Goal: Task Accomplishment & Management: Complete application form

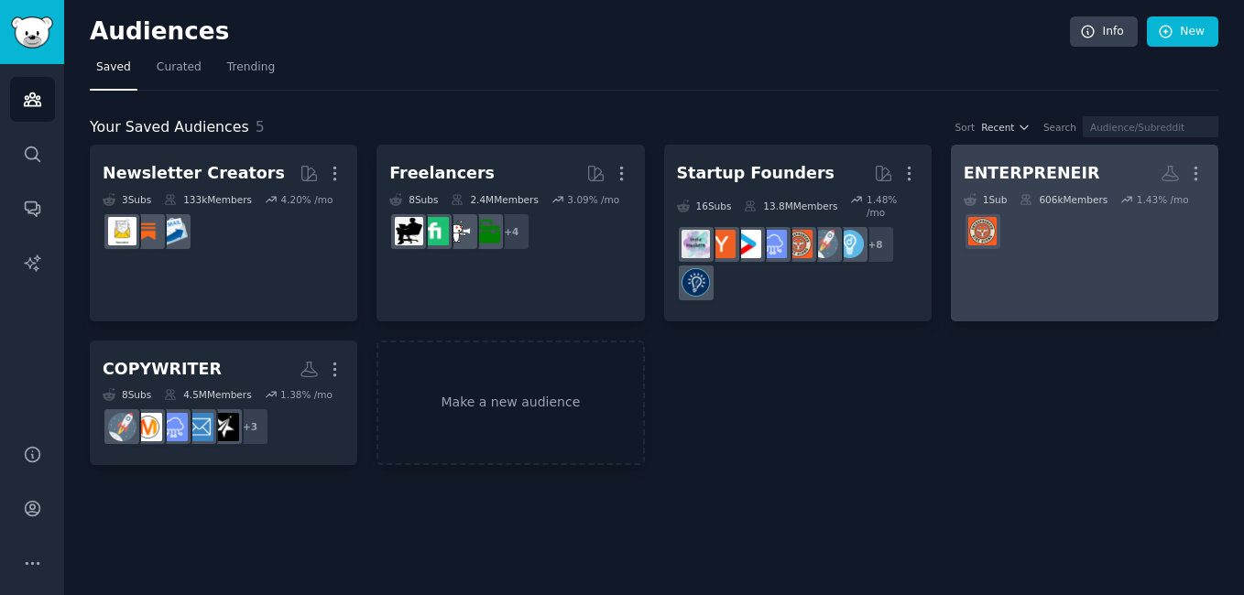
click at [1040, 170] on div "ENTERPRENEIR" at bounding box center [1032, 173] width 136 height 23
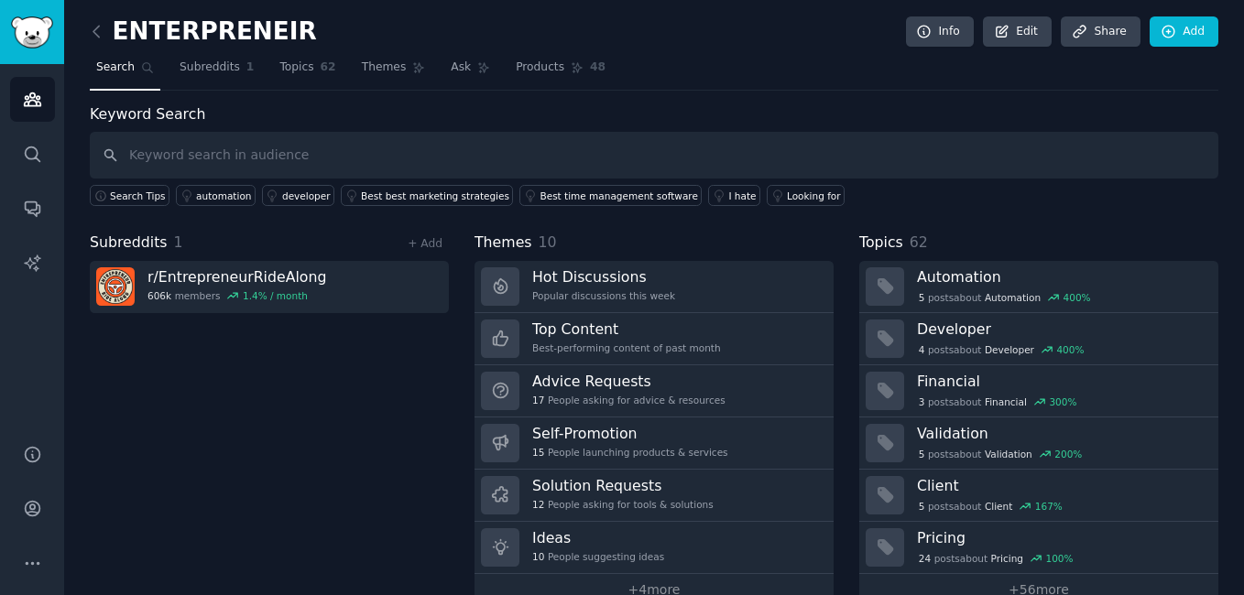
scroll to position [3, 0]
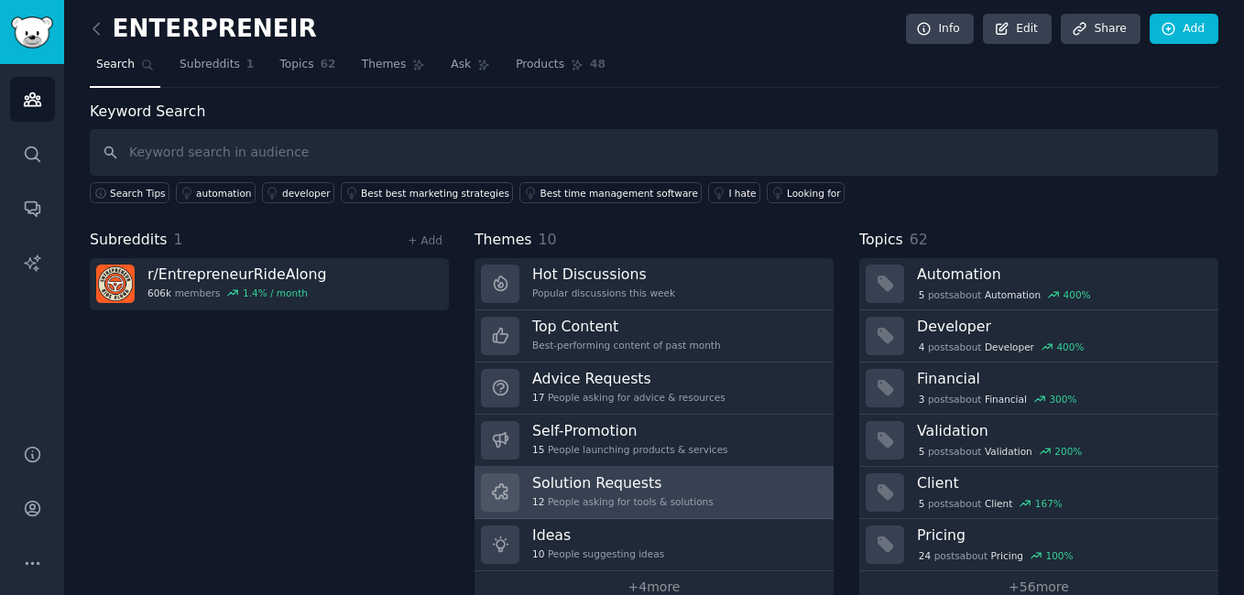
click at [655, 485] on h3 "Solution Requests" at bounding box center [622, 483] width 181 height 19
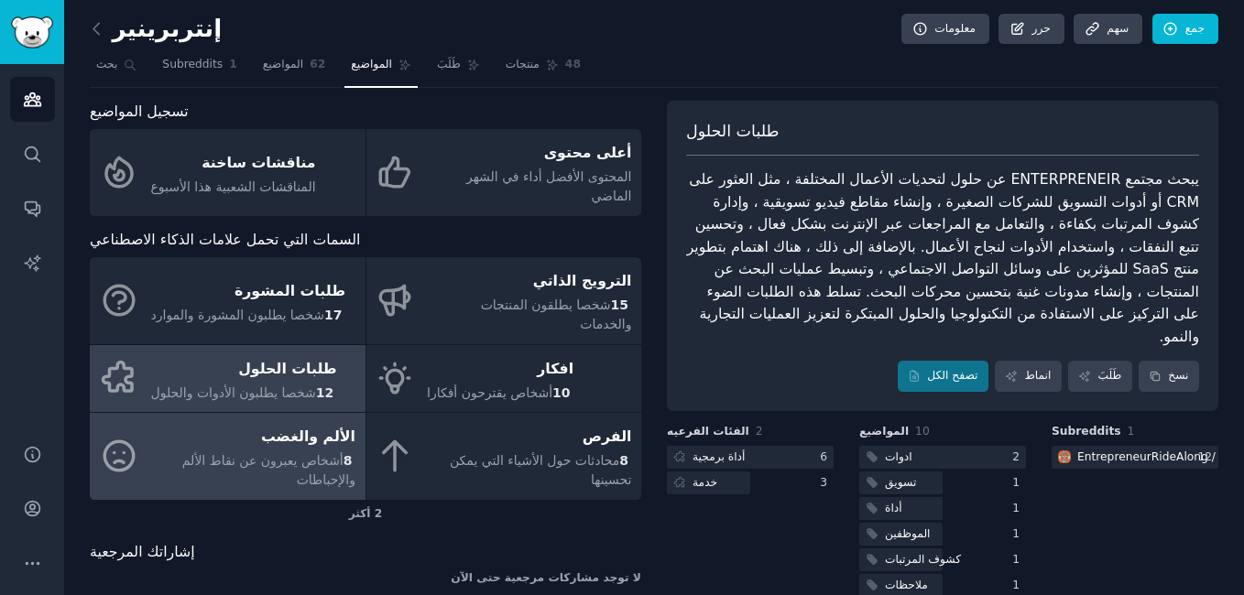
click at [289, 423] on div "الألم والغضب" at bounding box center [253, 437] width 205 height 29
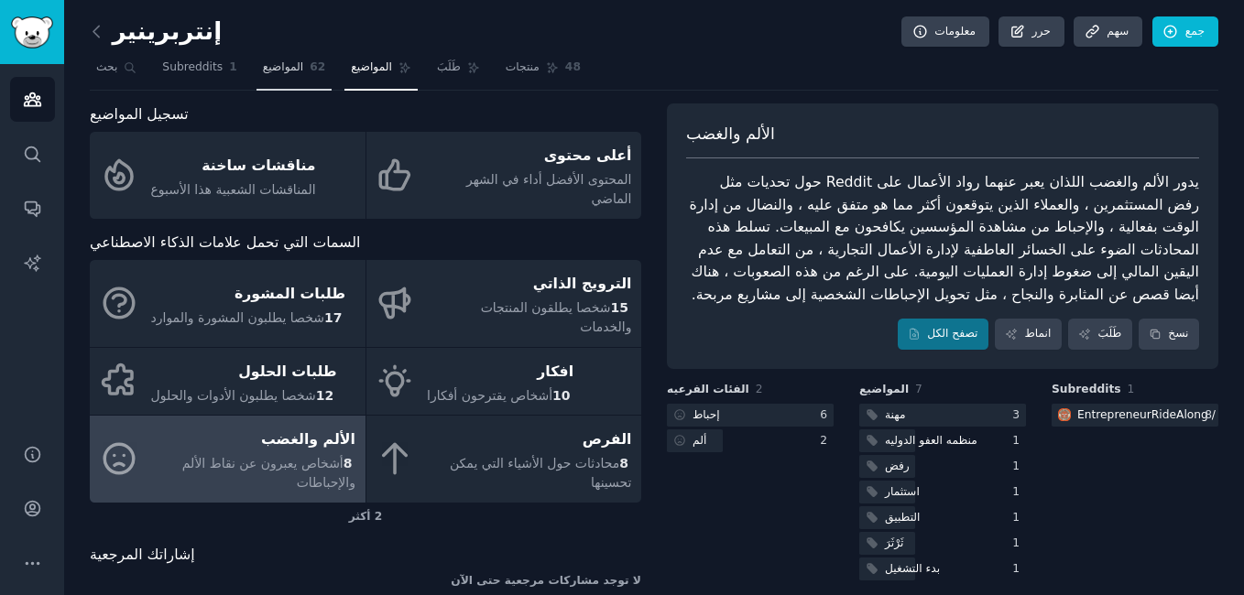
click at [308, 83] on link "المواضيع 62" at bounding box center [294, 72] width 76 height 38
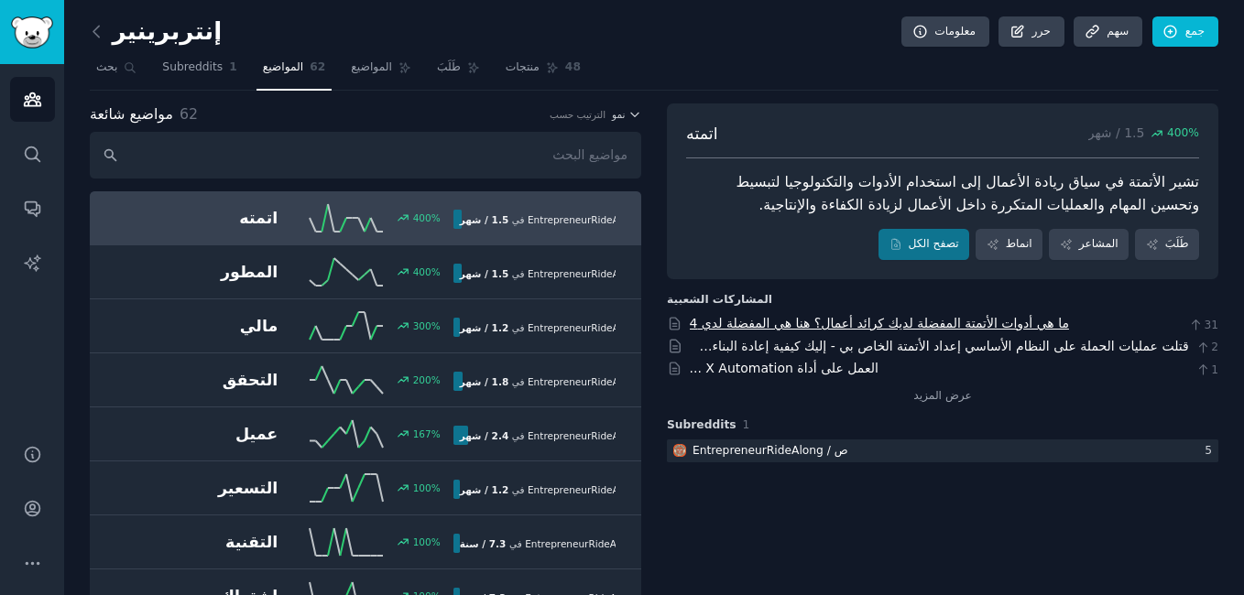
click at [728, 318] on link "ما هي أدوات الأتمتة المفضلة لديك كرائد أعمال؟ هنا هي المفضلة لدي 4" at bounding box center [879, 323] width 379 height 15
click at [38, 568] on icon "الشريط الجانبي" at bounding box center [32, 563] width 19 height 19
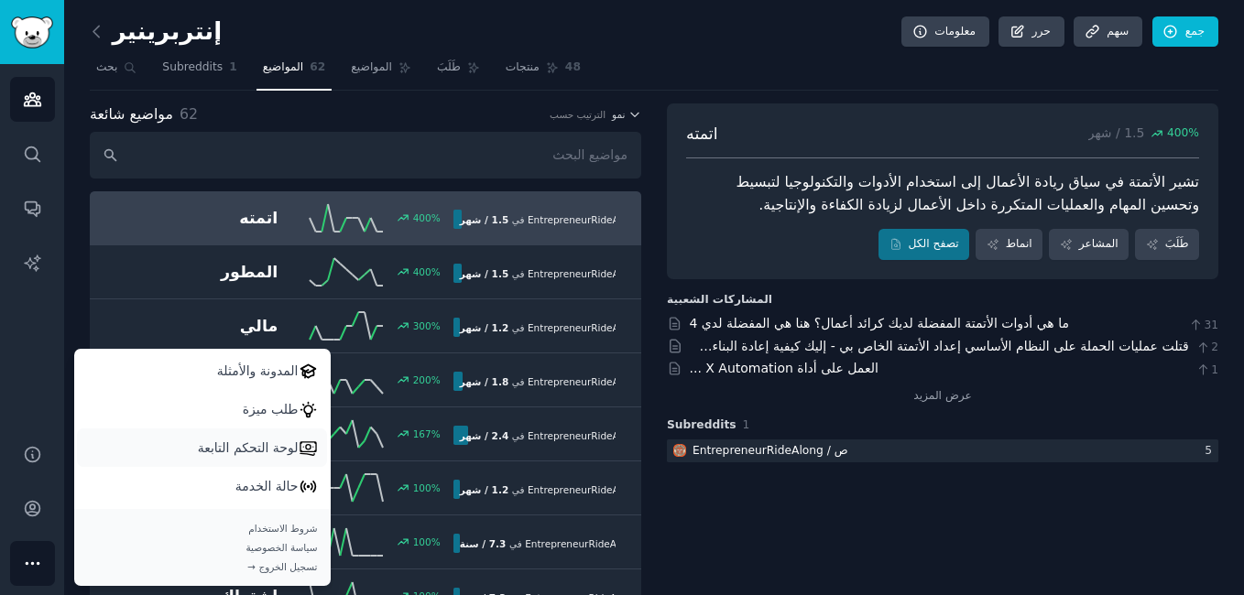
click at [208, 452] on p "لوحة التحكم التابعة" at bounding box center [248, 448] width 101 height 19
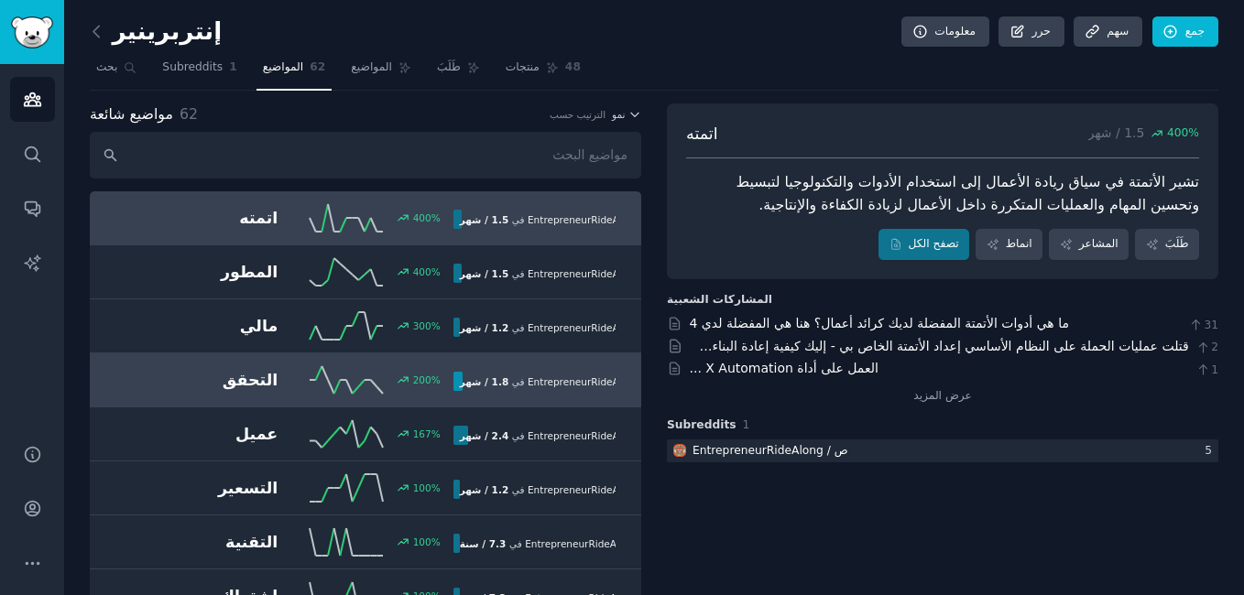
click at [325, 397] on link "التحقق 200 % 1.8 / شهر في ص / EntrepreneurRideAlong زيادة بنسبة 200٪ في الإشارا…" at bounding box center [365, 381] width 551 height 54
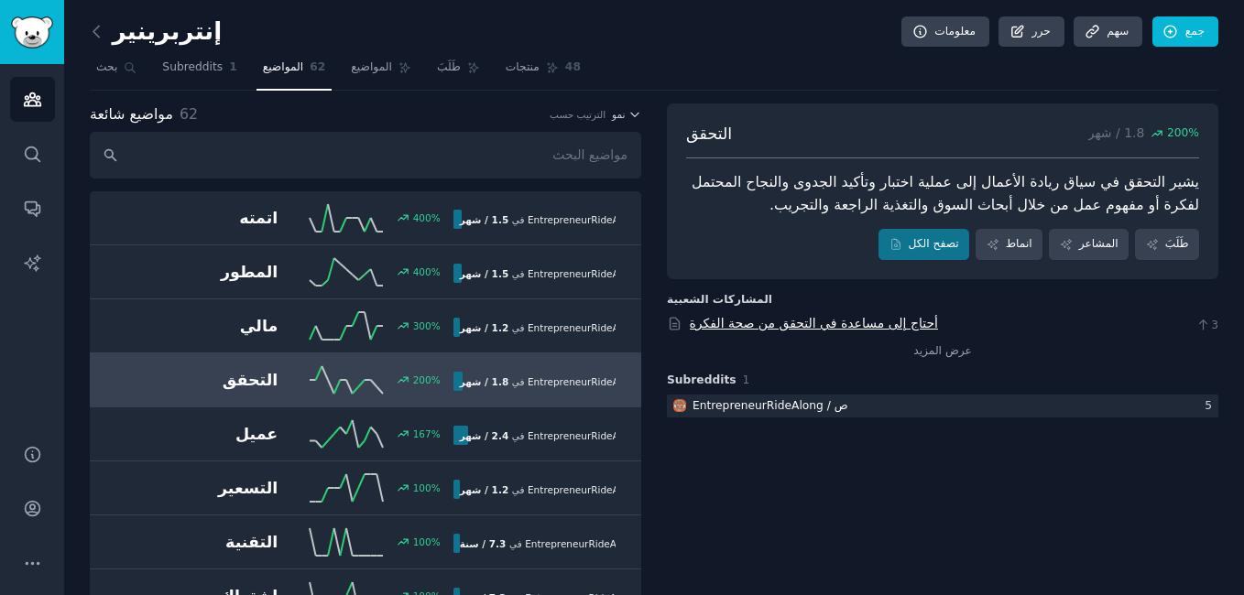
click at [735, 323] on link "أحتاج إلى مساعدة في التحقق من صحة الفكرة" at bounding box center [814, 323] width 249 height 15
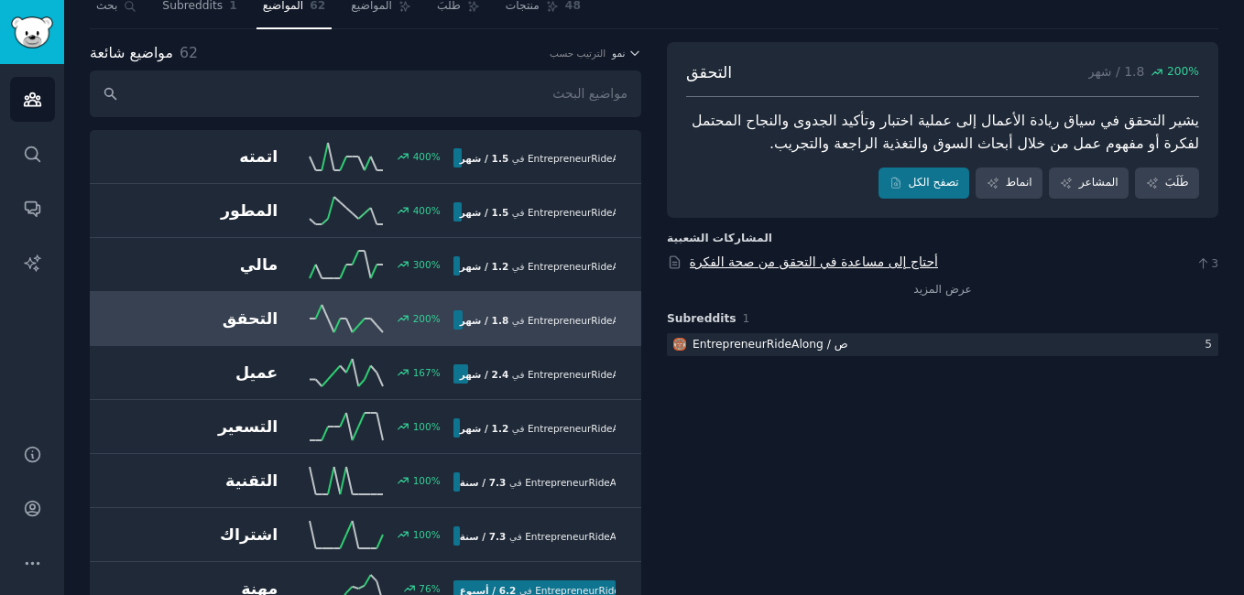
scroll to position [114, 0]
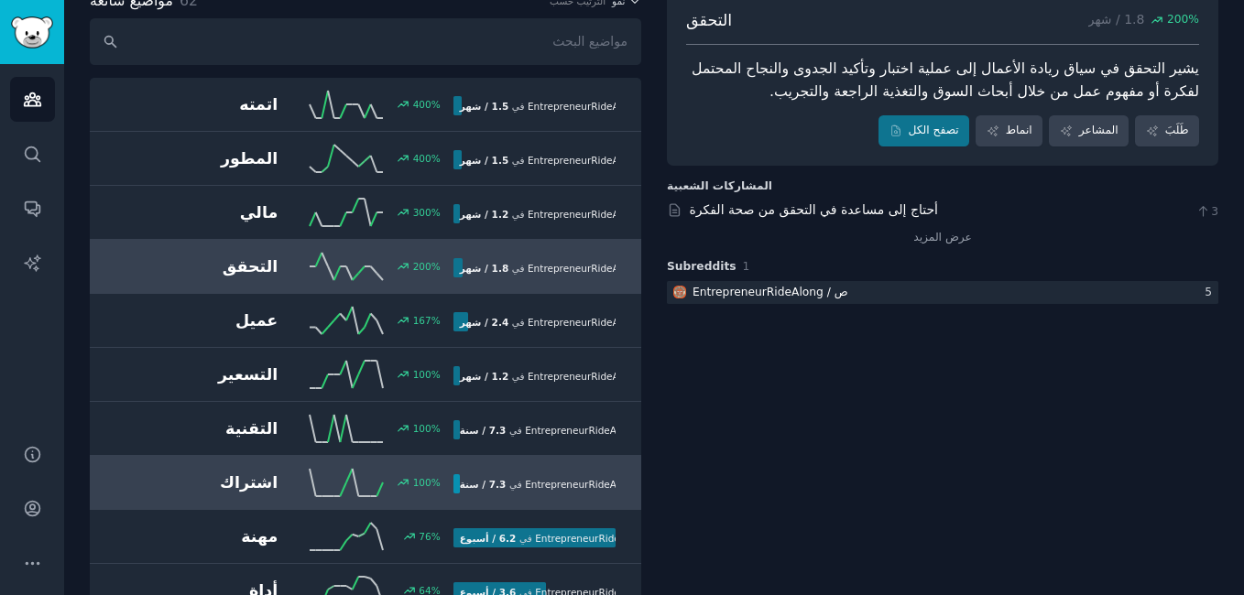
click at [579, 487] on span "ص / EntrepreneurRideAlong" at bounding box center [591, 484] width 133 height 11
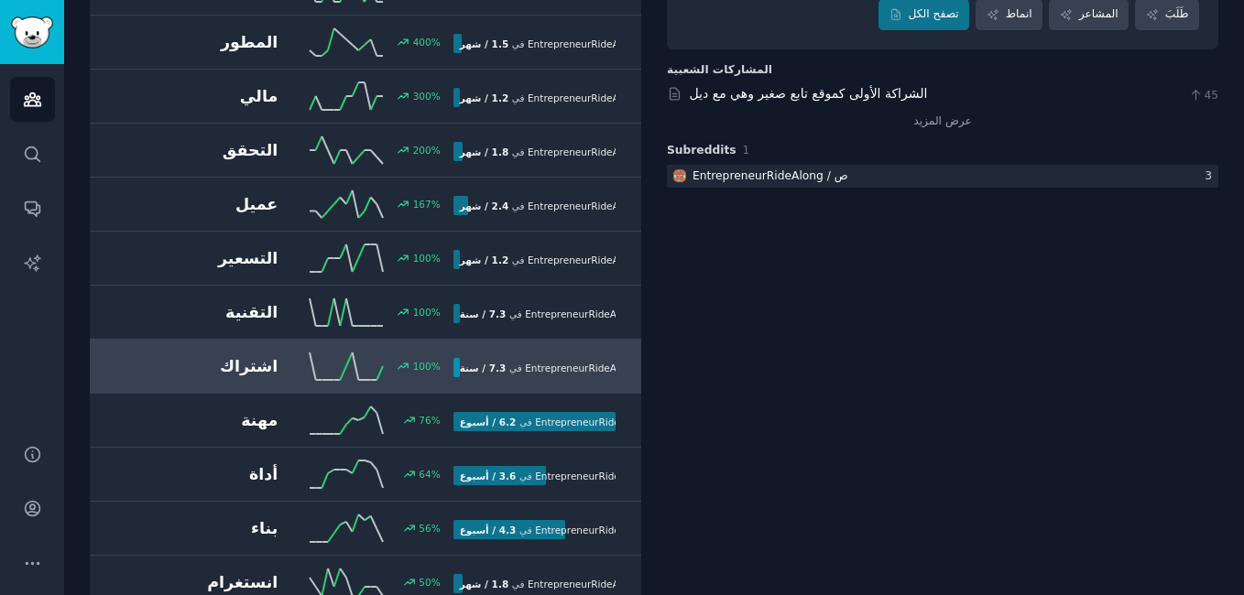
scroll to position [238, 0]
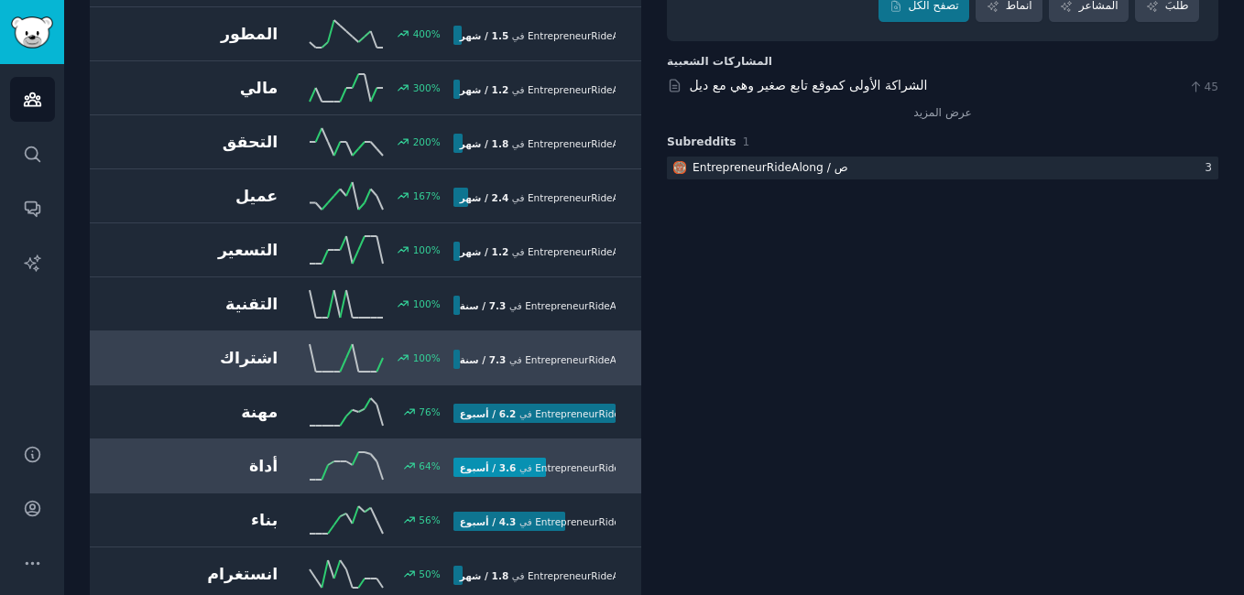
click at [583, 463] on span "ص / EntrepreneurRideAlong" at bounding box center [601, 468] width 133 height 11
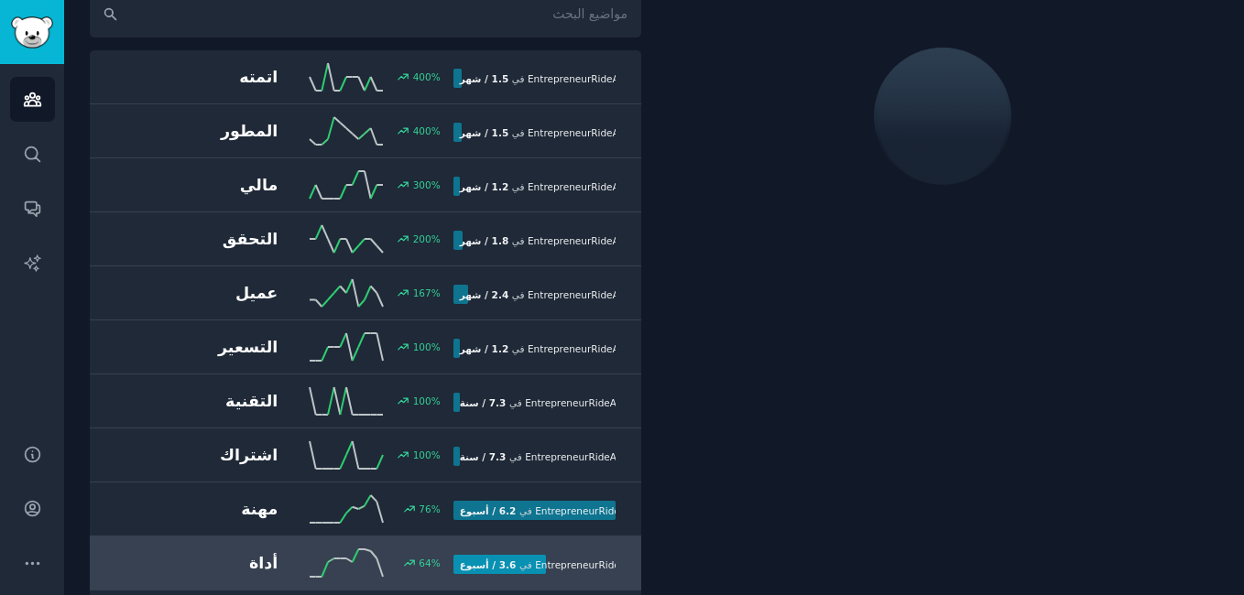
scroll to position [158, 0]
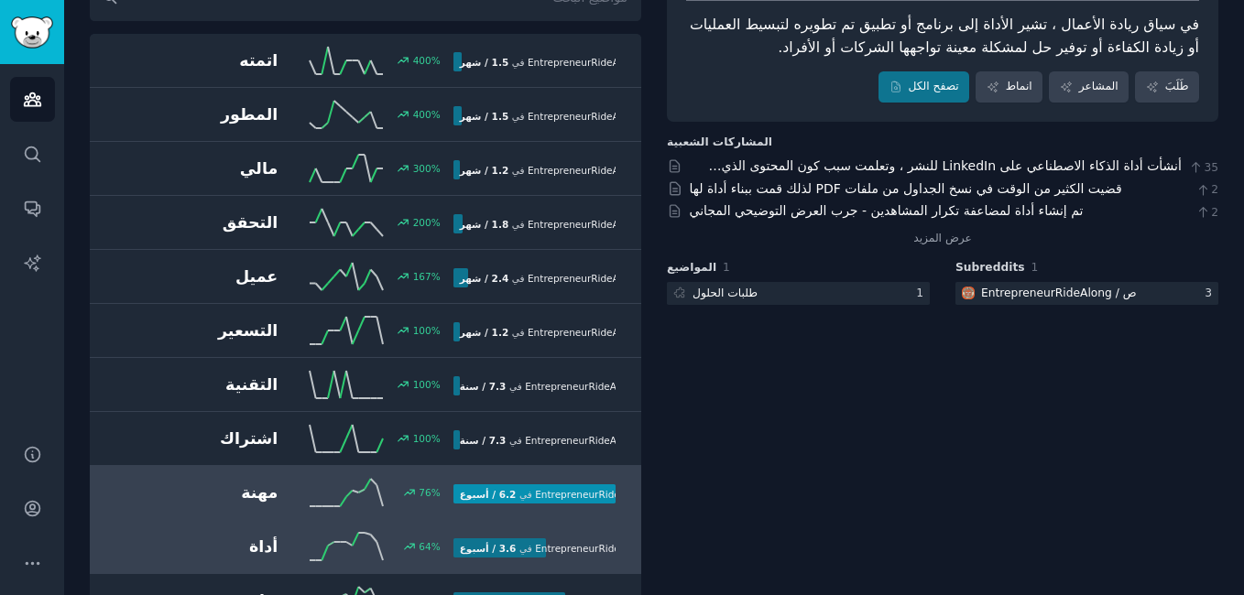
click at [580, 479] on div "مهنة 76 % 6.2 / أسبوع في ص / EntrepreneurRideAlong" at bounding box center [366, 492] width 526 height 27
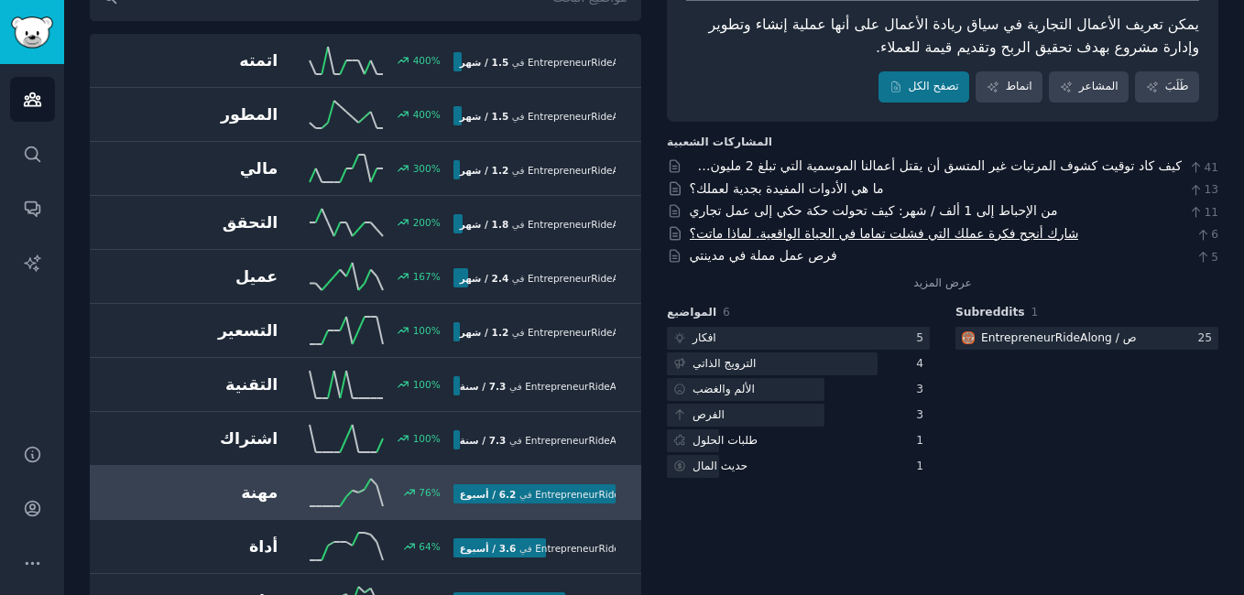
click at [964, 241] on link "شارك أنجح فكرة عملك التي فشلت تماما في الحياة الواقعية. لماذا ماتت؟" at bounding box center [884, 233] width 389 height 15
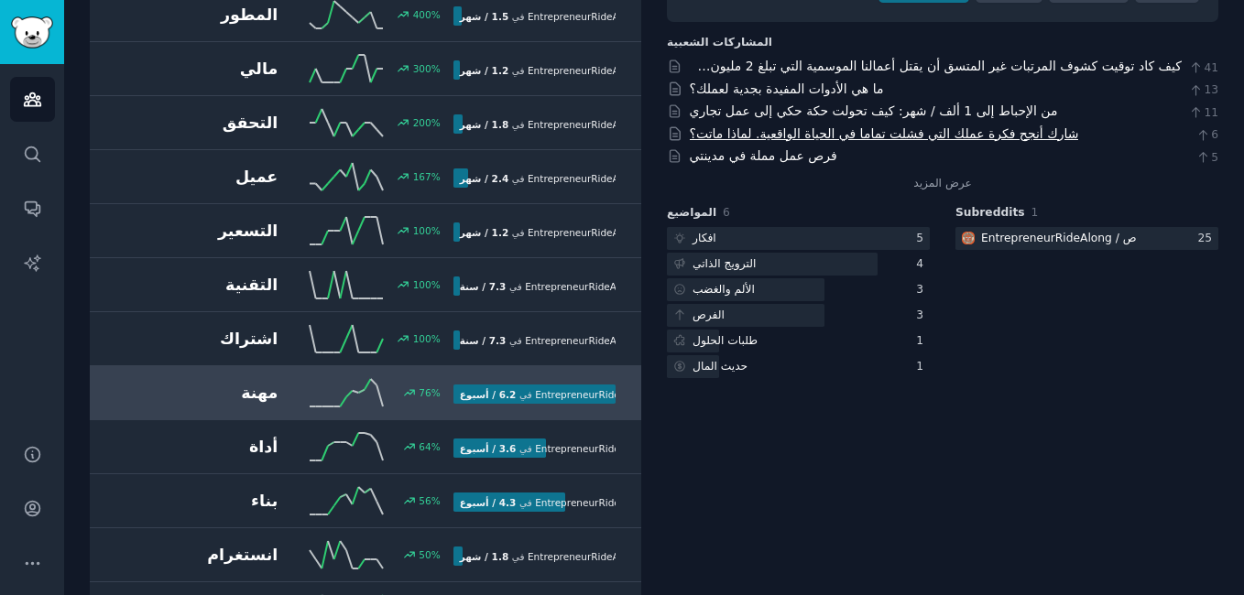
scroll to position [256, 0]
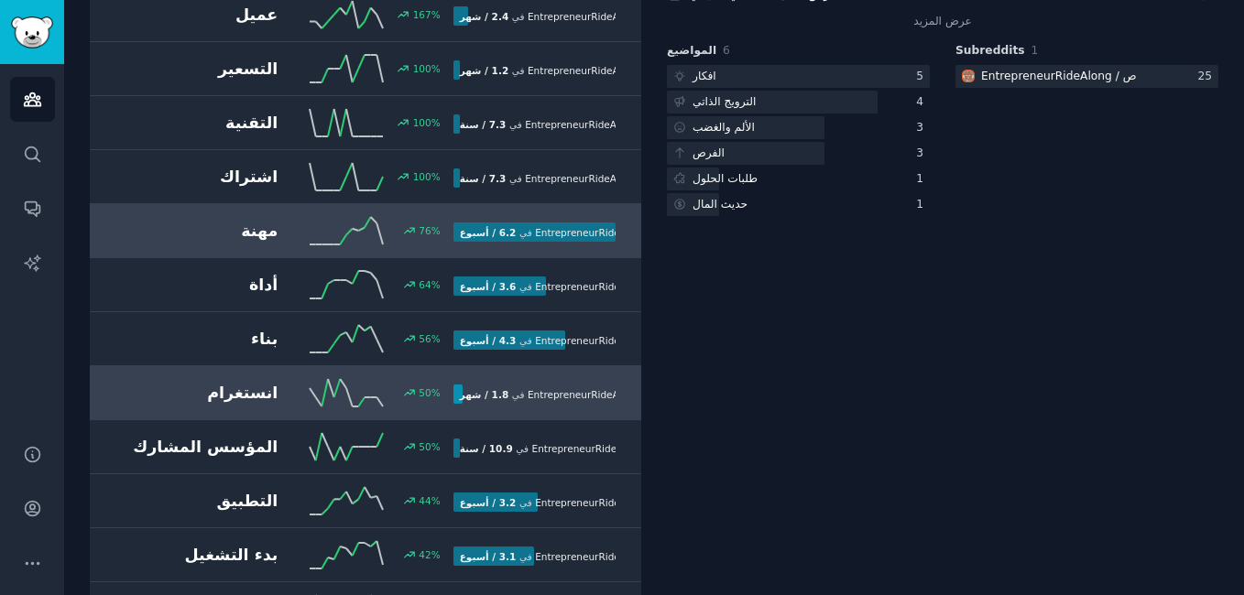
click at [234, 399] on h2 "انستغرام" at bounding box center [190, 393] width 175 height 23
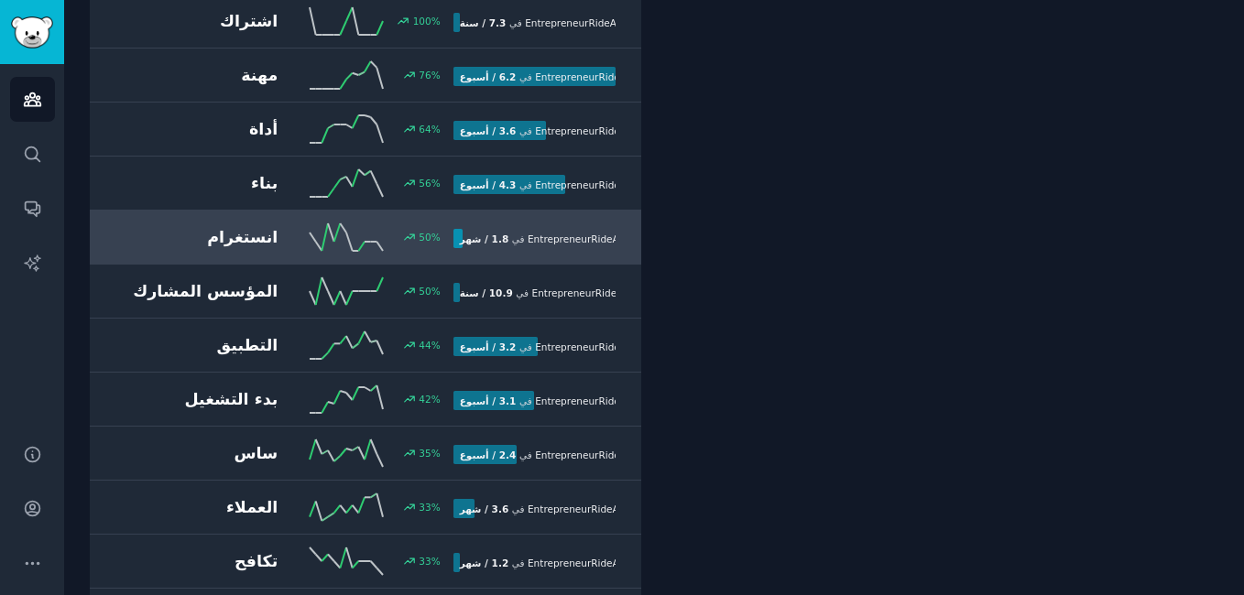
scroll to position [579, 0]
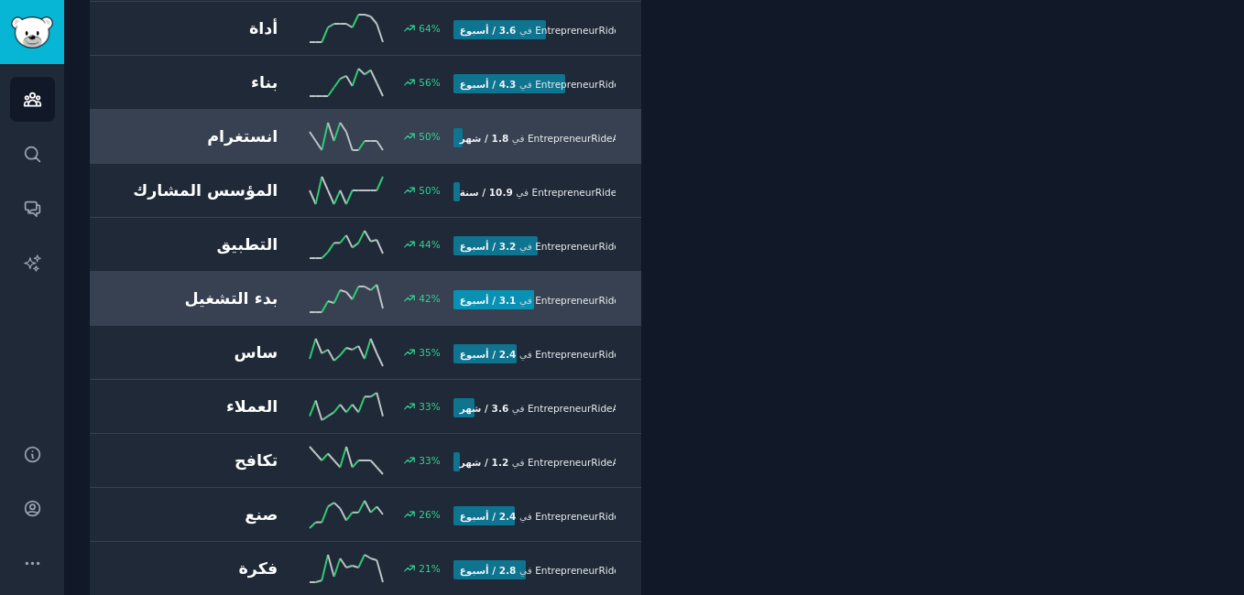
click at [231, 302] on h2 "بدء التشغيل" at bounding box center [190, 299] width 175 height 23
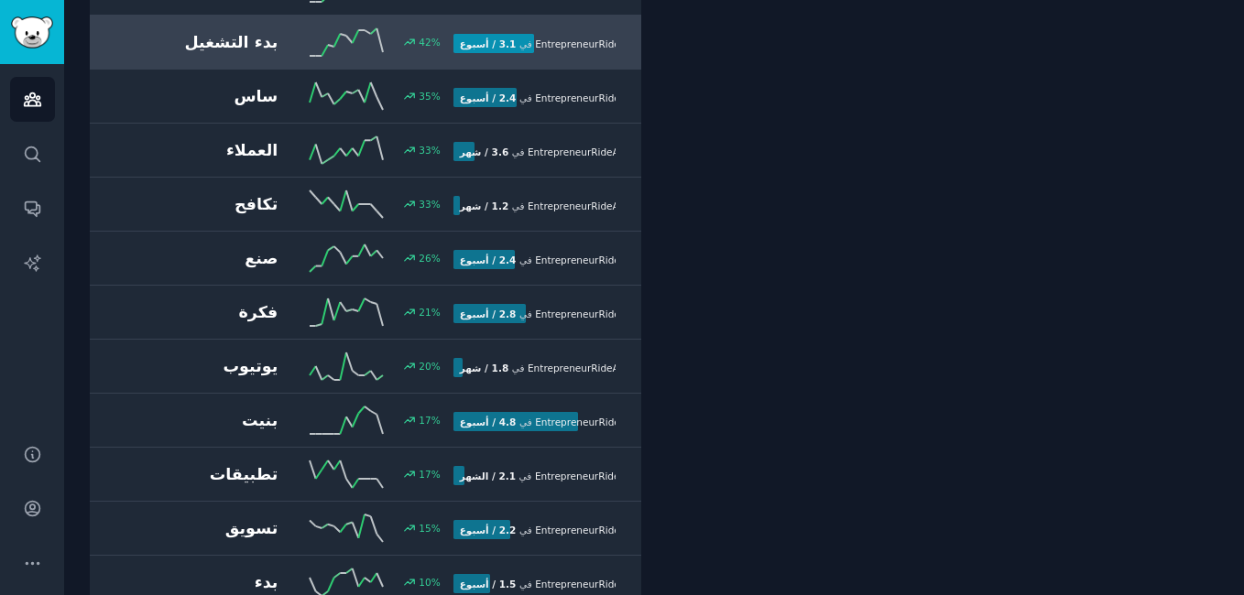
scroll to position [934, 0]
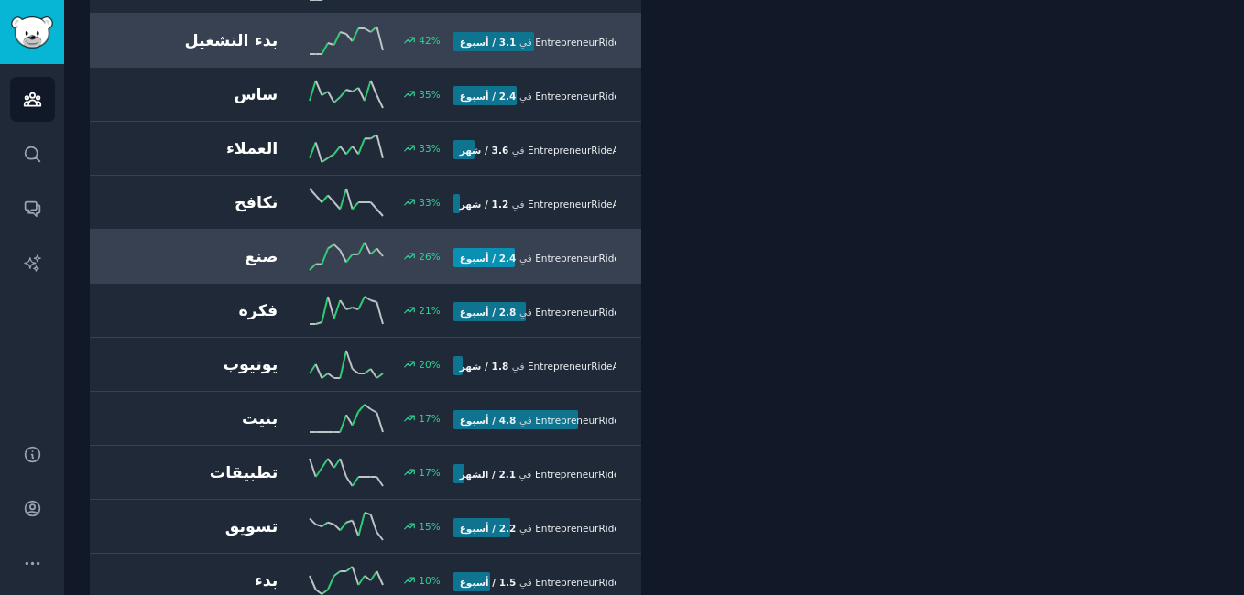
click at [260, 267] on h2 "صنع" at bounding box center [190, 256] width 175 height 23
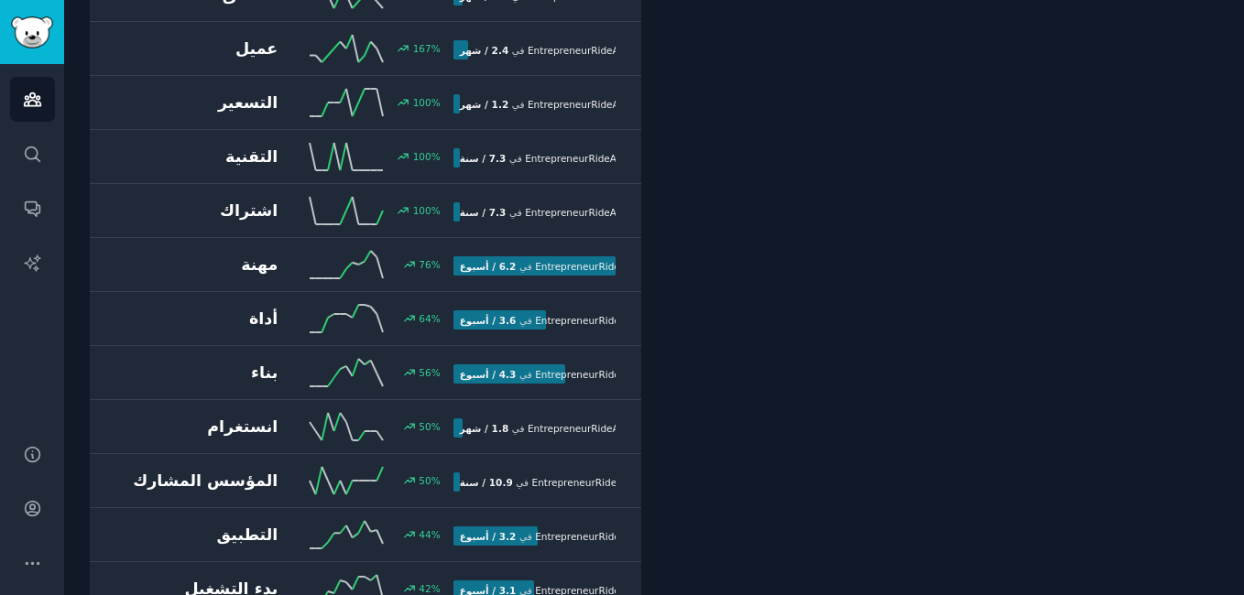
scroll to position [103, 0]
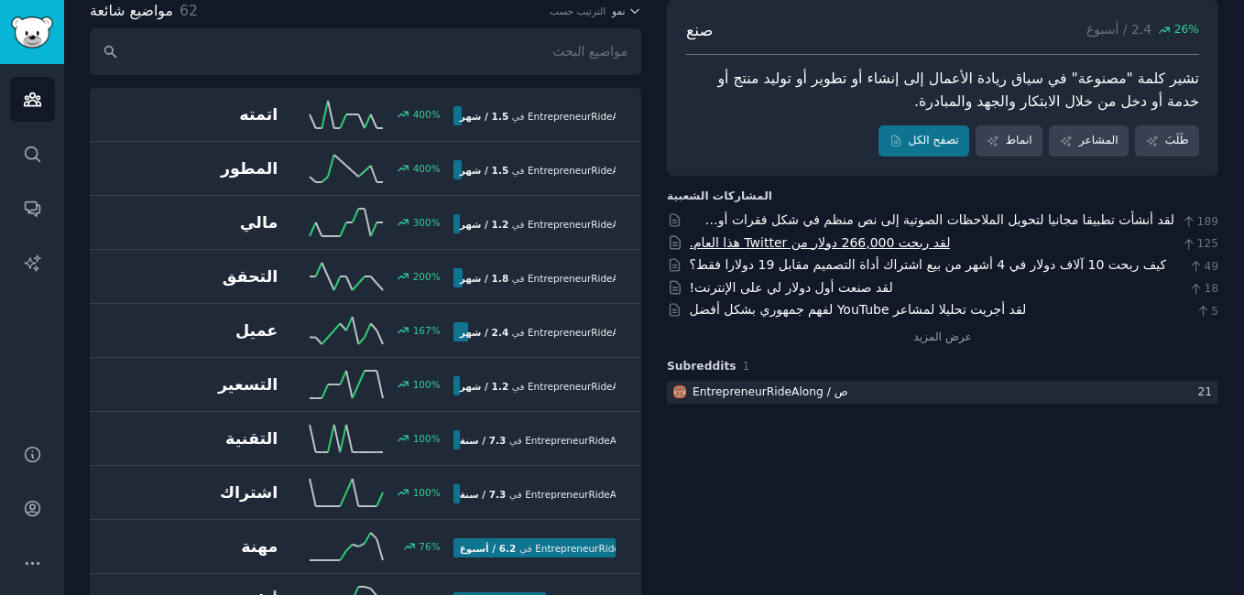
click at [893, 248] on link "لقد ربحت 266,000 دولار من Twitter هذا العام." at bounding box center [820, 242] width 261 height 15
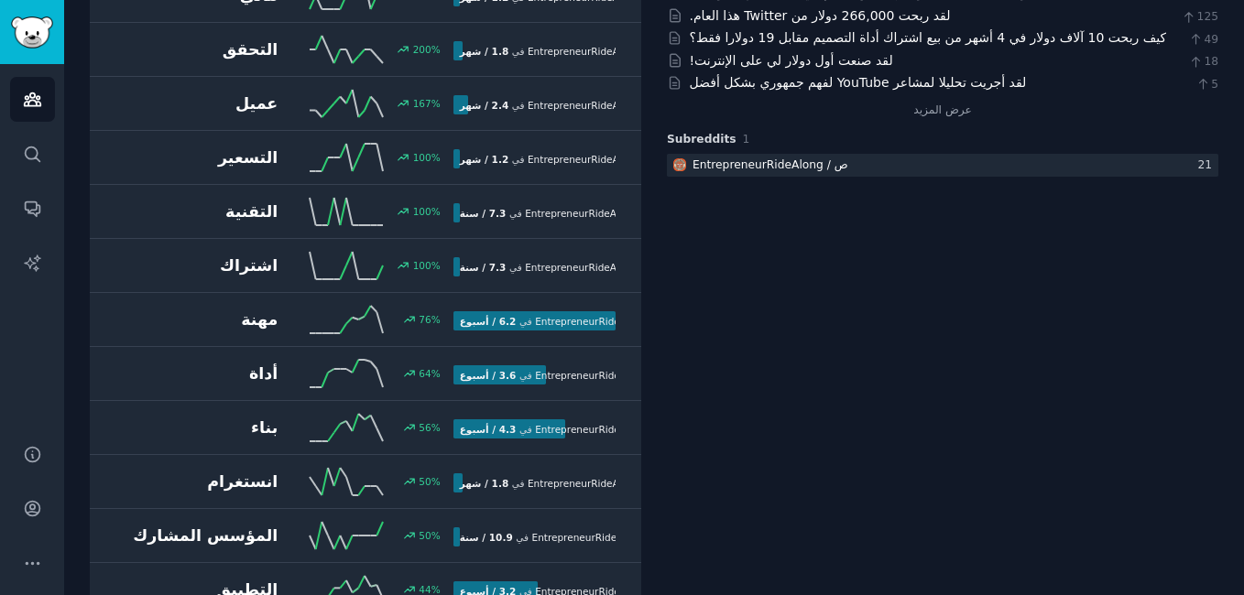
scroll to position [335, 0]
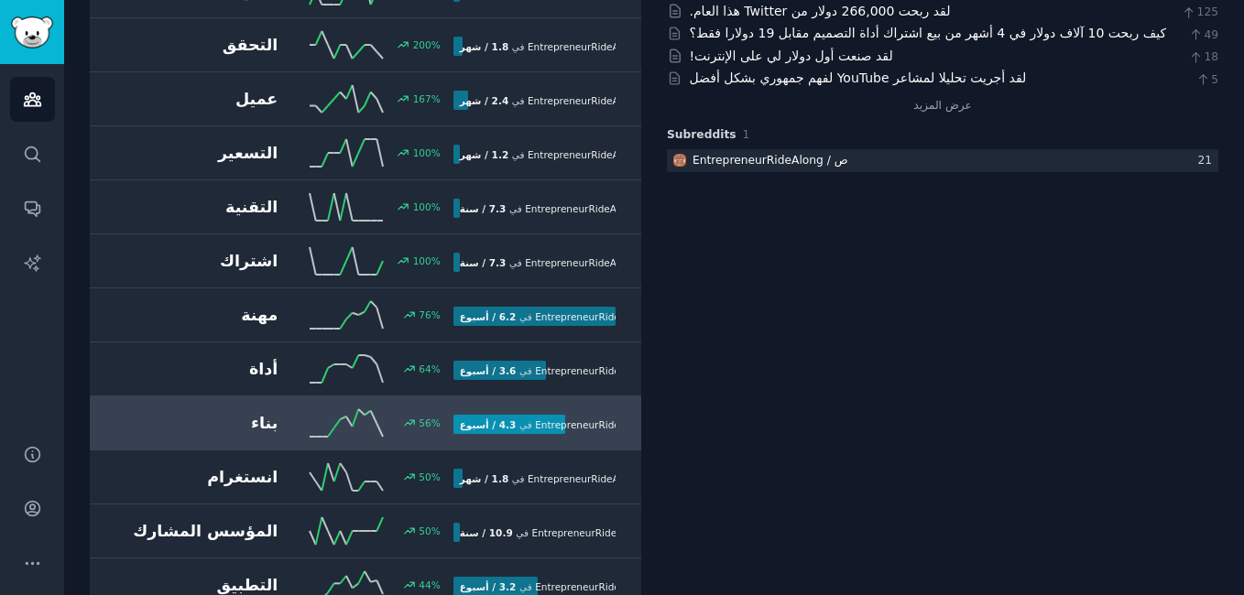
click at [539, 426] on span "ص / EntrepreneurRideAlong" at bounding box center [601, 424] width 133 height 11
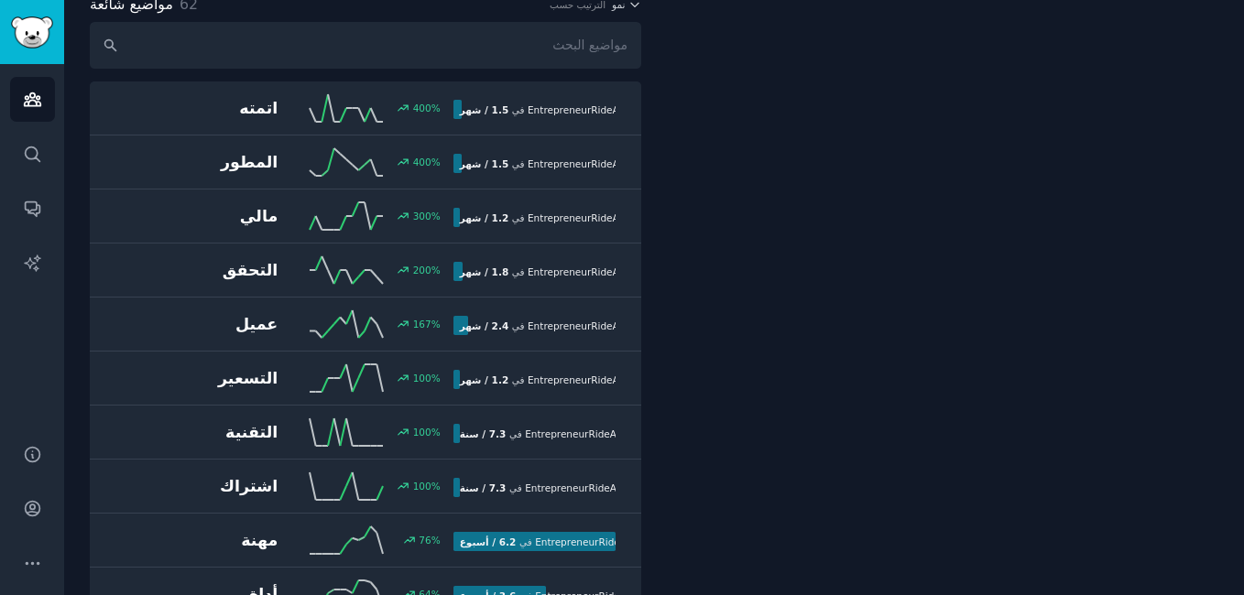
scroll to position [103, 0]
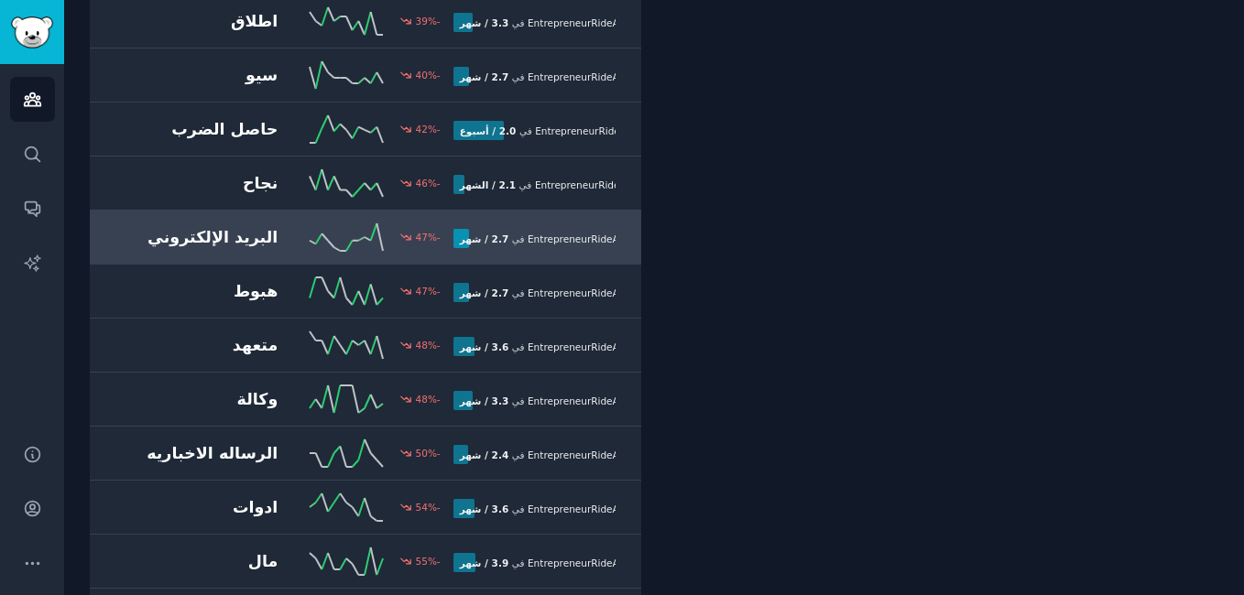
click at [202, 256] on link "البريد الإلكتروني -47 % 2.7 / شهر في ص / [GEOGRAPHIC_DATA]" at bounding box center [365, 238] width 551 height 54
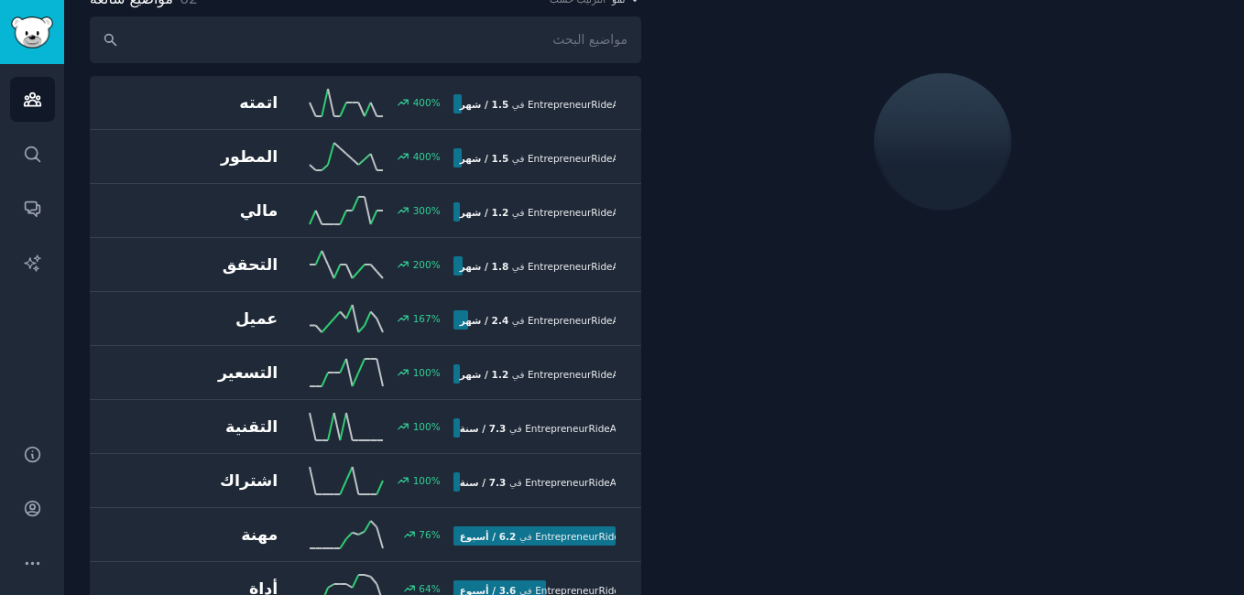
scroll to position [103, 0]
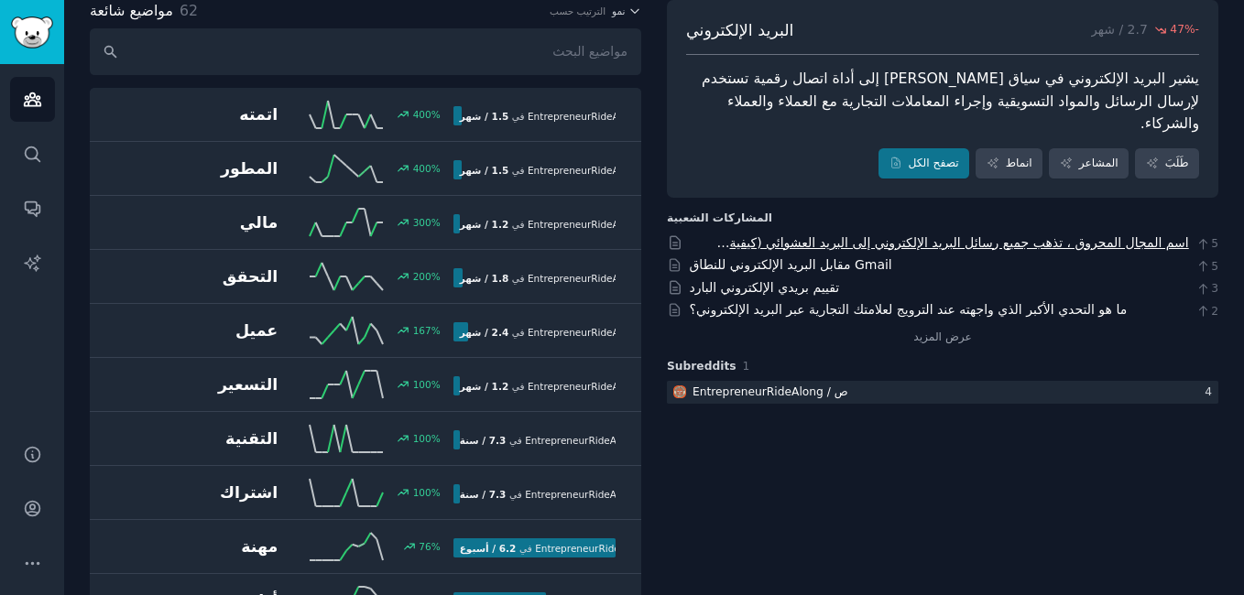
click at [1112, 235] on link "اسم المجال المحروق ، تذهب جميع رسائل البريد الإلكتروني إلى البريد العشوائي (كيف…" at bounding box center [953, 252] width 472 height 34
click at [1052, 302] on link "ما هو التحدي الأكبر الذي واجهته عند الترويج لعلامتك التجارية عبر البريد الإلكتر…" at bounding box center [909, 309] width 438 height 15
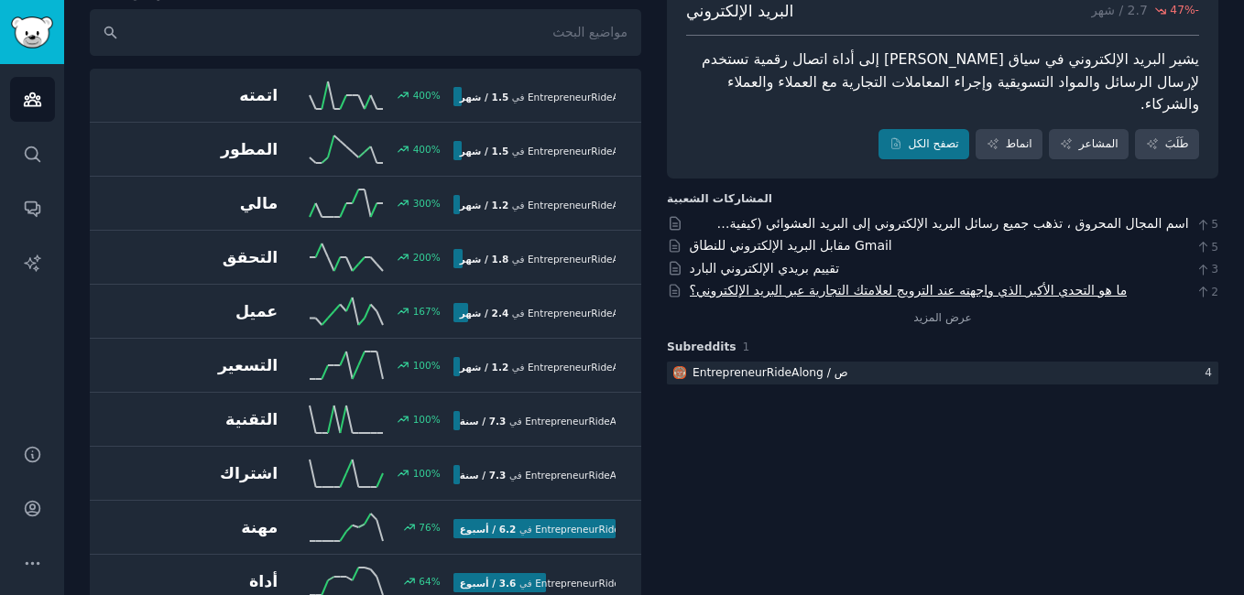
scroll to position [0, 0]
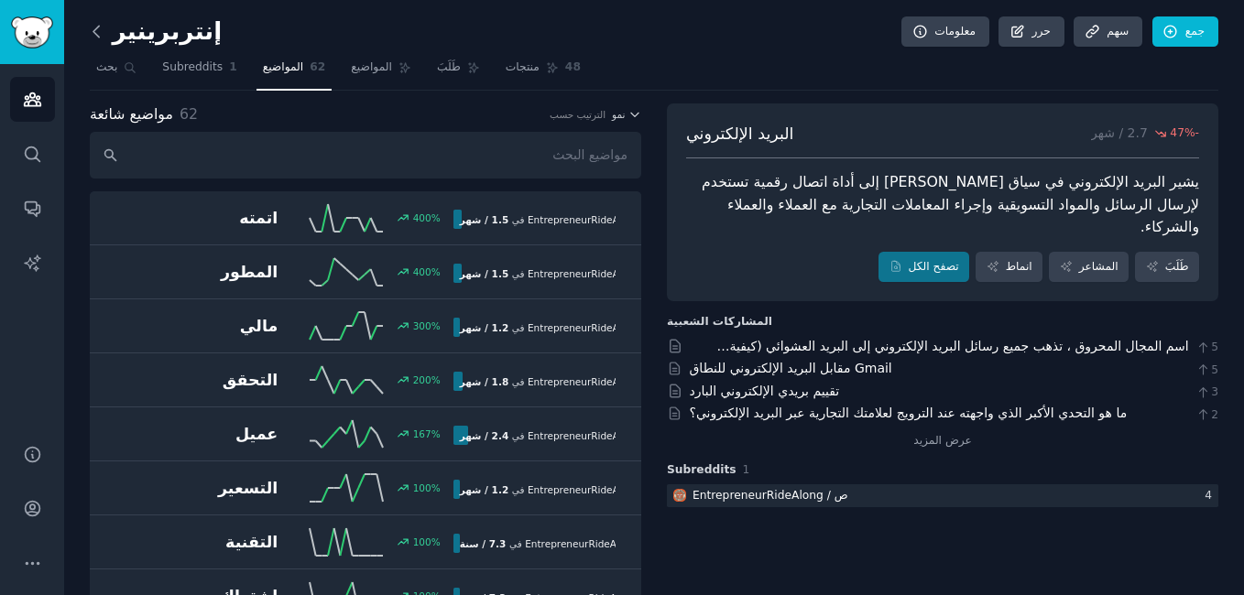
click at [103, 31] on icon at bounding box center [96, 31] width 19 height 19
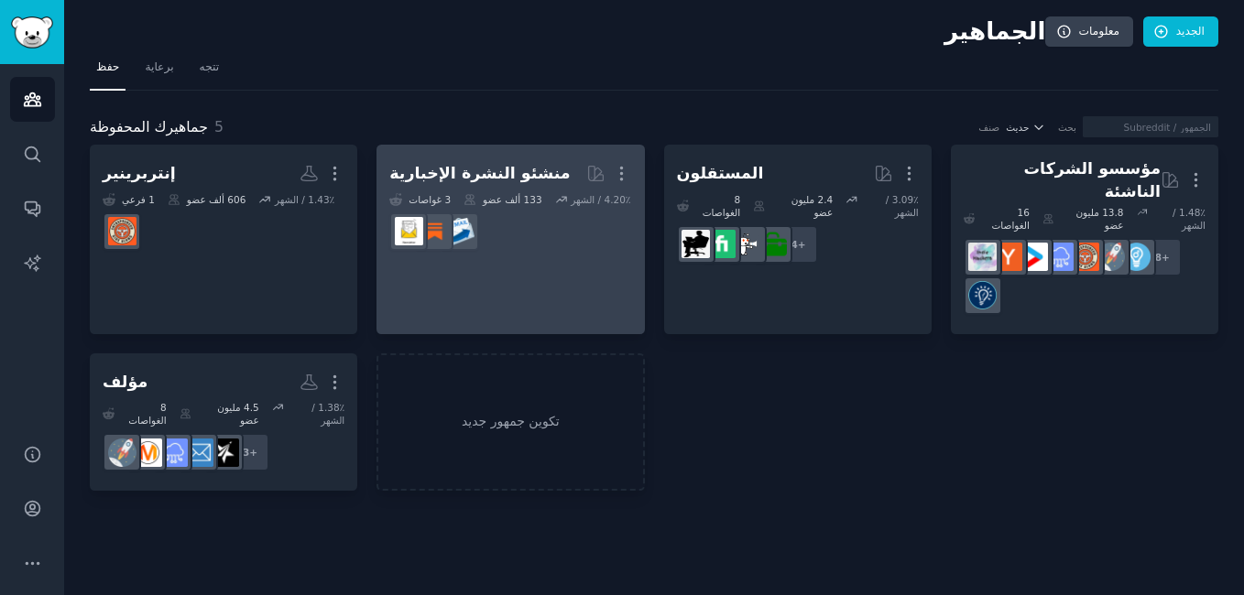
click at [490, 278] on link "منشئو النشرة الإخبارية أكثر 3 غواصات 133 ألف عضو 4.20٪ / الشهر" at bounding box center [509, 240] width 267 height 190
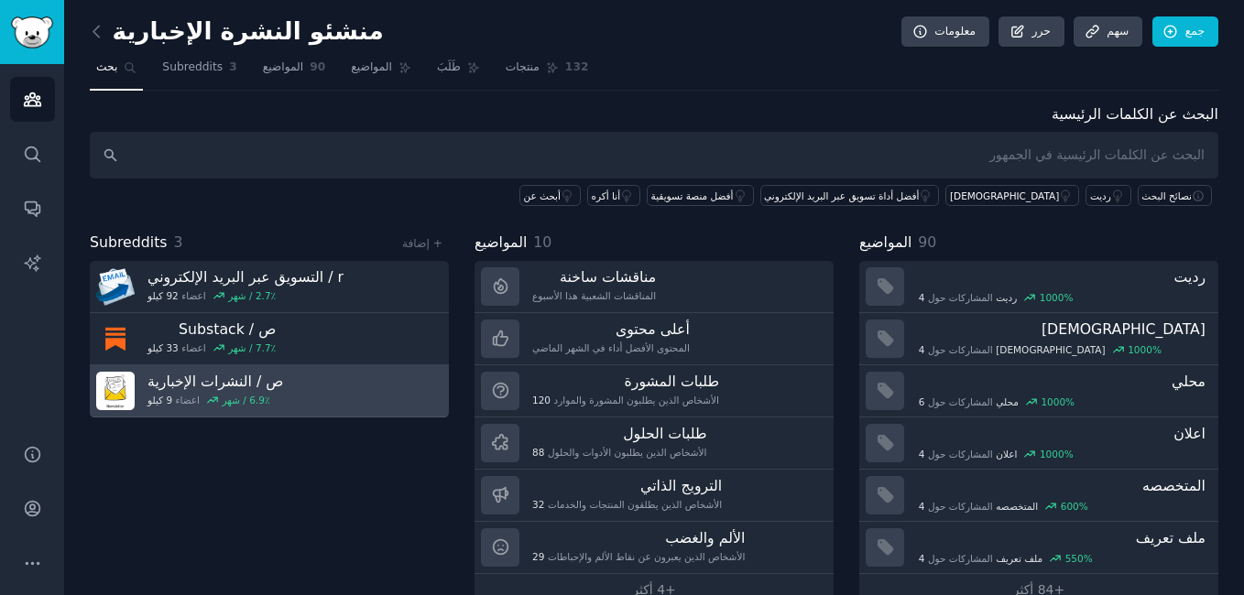
click at [300, 399] on link "ص / النشرات الإخبارية 9 كيلو اعضاء 6.9٪ / شهر" at bounding box center [269, 391] width 359 height 52
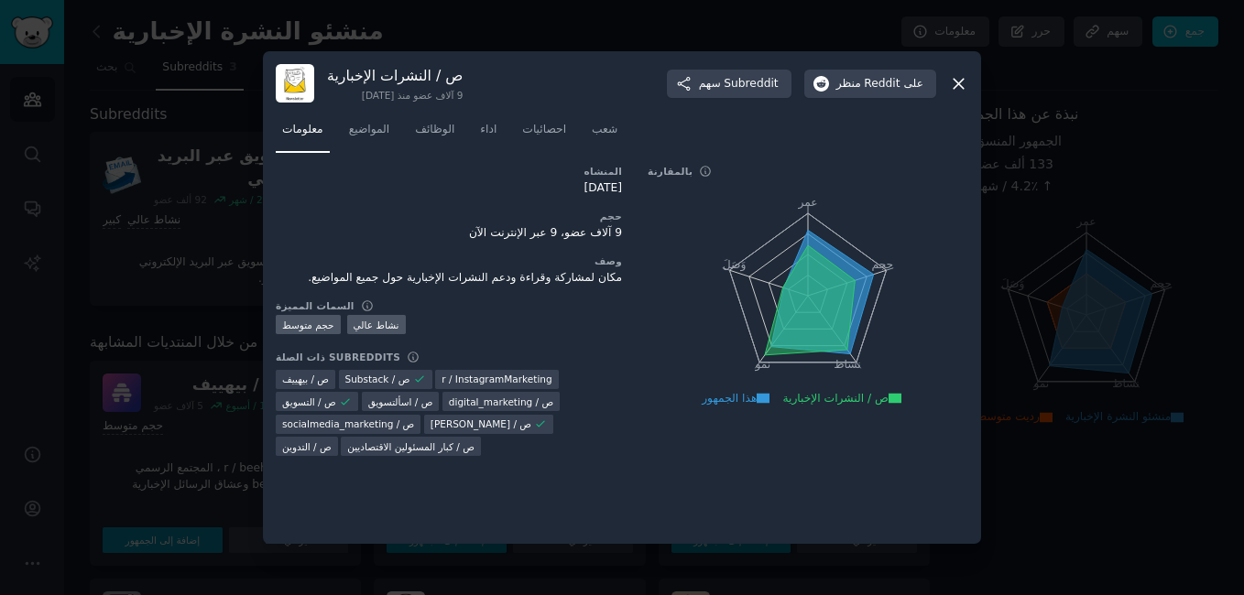
click at [977, 86] on div "ص / النشرات الإخبارية 9 آلاف عضو منذ [DATE] سهم Subreddit منظر على Reddit معلوم…" at bounding box center [622, 297] width 718 height 493
click at [890, 83] on span "على Reddit" at bounding box center [894, 84] width 60 height 16
click at [961, 83] on icon at bounding box center [958, 83] width 19 height 19
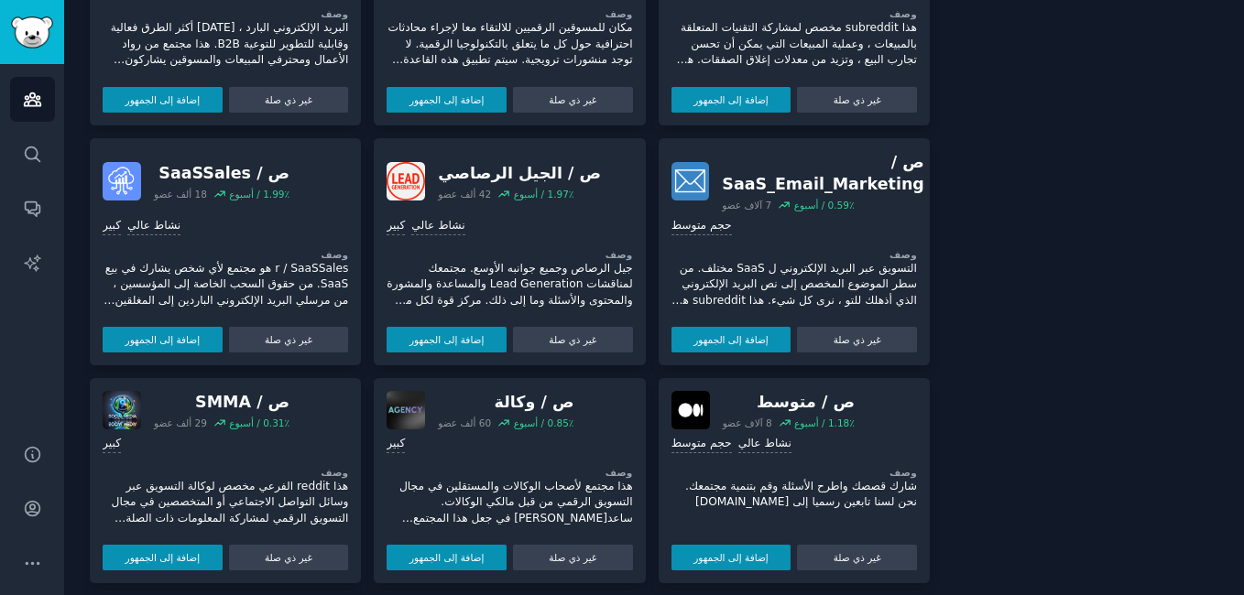
scroll to position [672, 0]
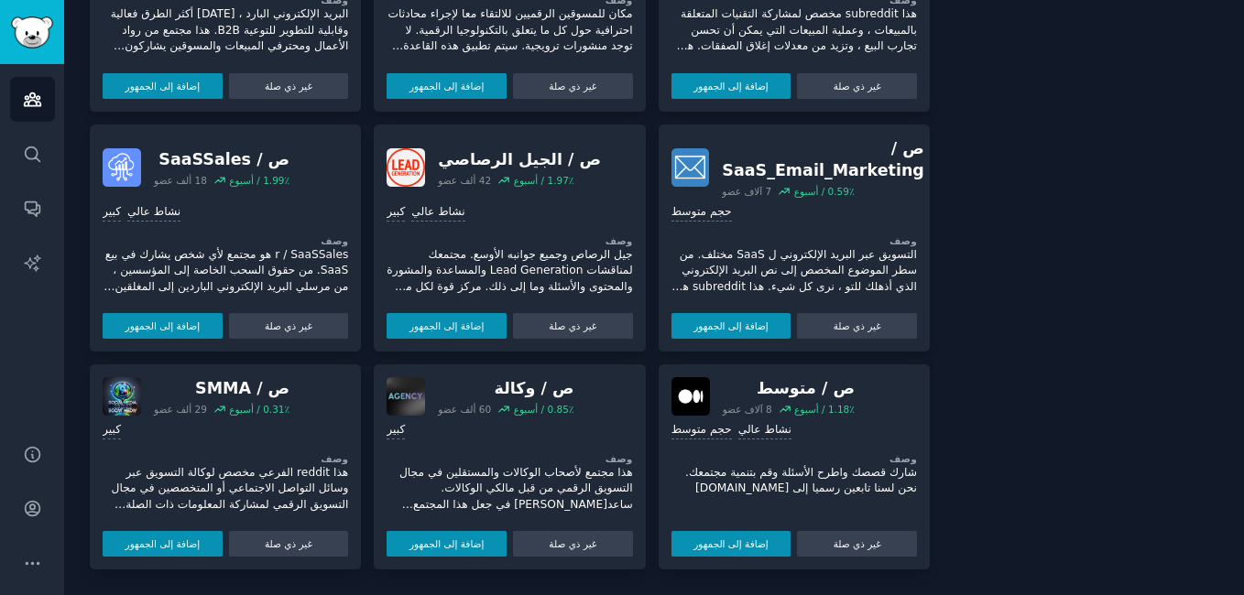
click at [811, 482] on p "شارك قصصك واطرح الأسئلة وقم بتنمية مجتمعك. نحن لسنا تابعين رسميا إلى [DOMAIN_NA…" at bounding box center [793, 481] width 245 height 32
click at [859, 255] on p "التسويق عبر البريد الإلكتروني ل SaaS مختلف. من سطر الموضوع المخصص إلى نص البريد…" at bounding box center [793, 271] width 245 height 49
click at [867, 170] on div "ص / SaaS_Email_Marketing" at bounding box center [823, 159] width 202 height 45
click at [779, 165] on div "ص / SaaS_Email_Marketing" at bounding box center [823, 159] width 202 height 45
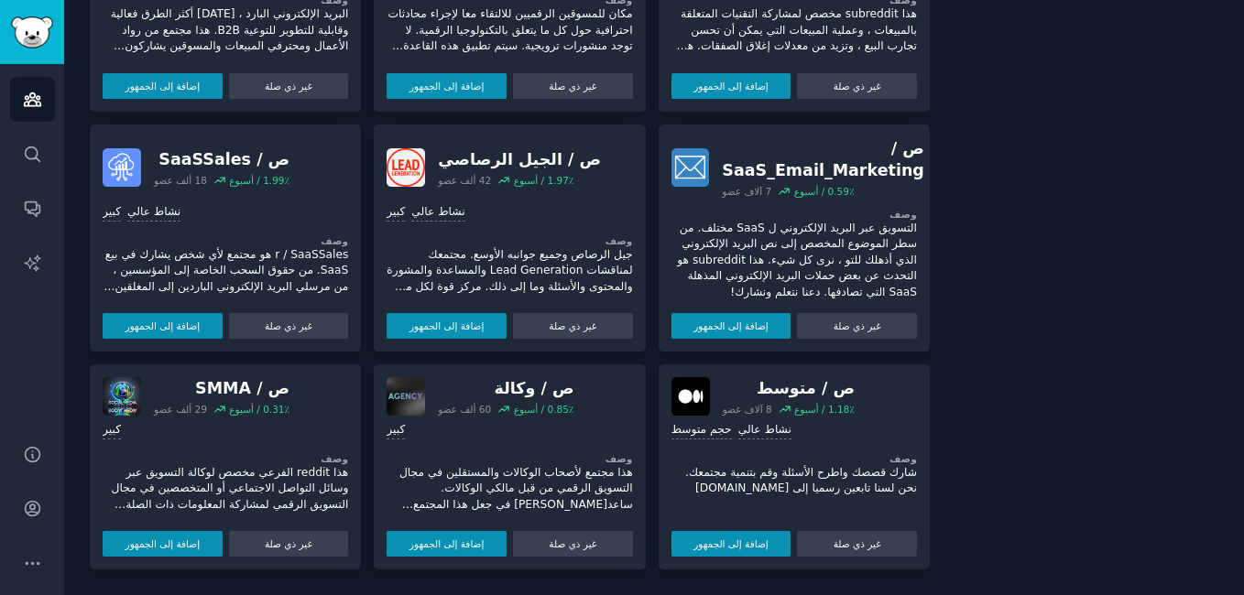
click at [692, 188] on div "ص / SaaS_Email_Marketing 7 آلاف عضو 0.59٪ / أسبوع" at bounding box center [793, 167] width 245 height 61
click at [467, 545] on button "إضافة إلى الجمهور" at bounding box center [447, 544] width 120 height 26
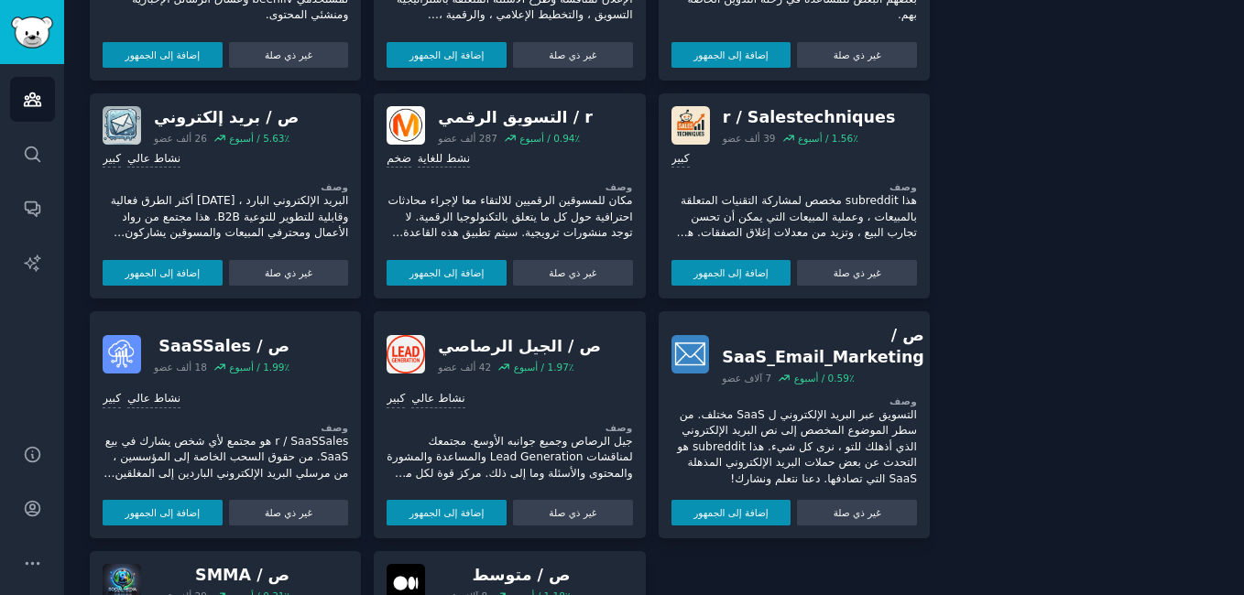
scroll to position [837, 0]
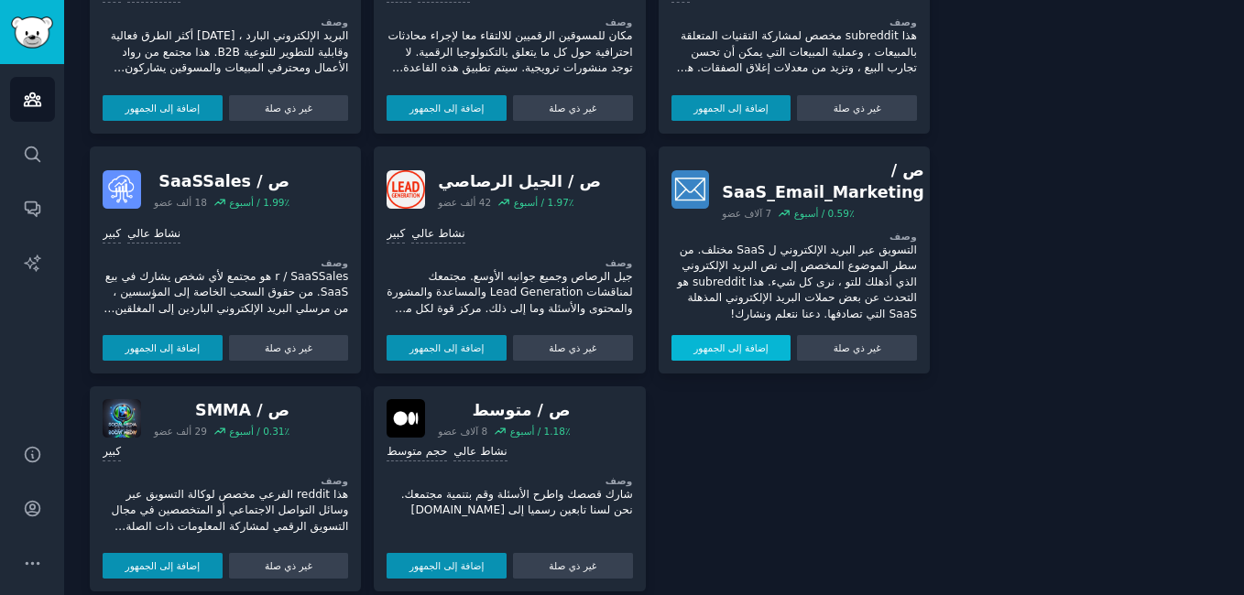
click at [737, 335] on button "إضافة إلى الجمهور" at bounding box center [731, 348] width 120 height 26
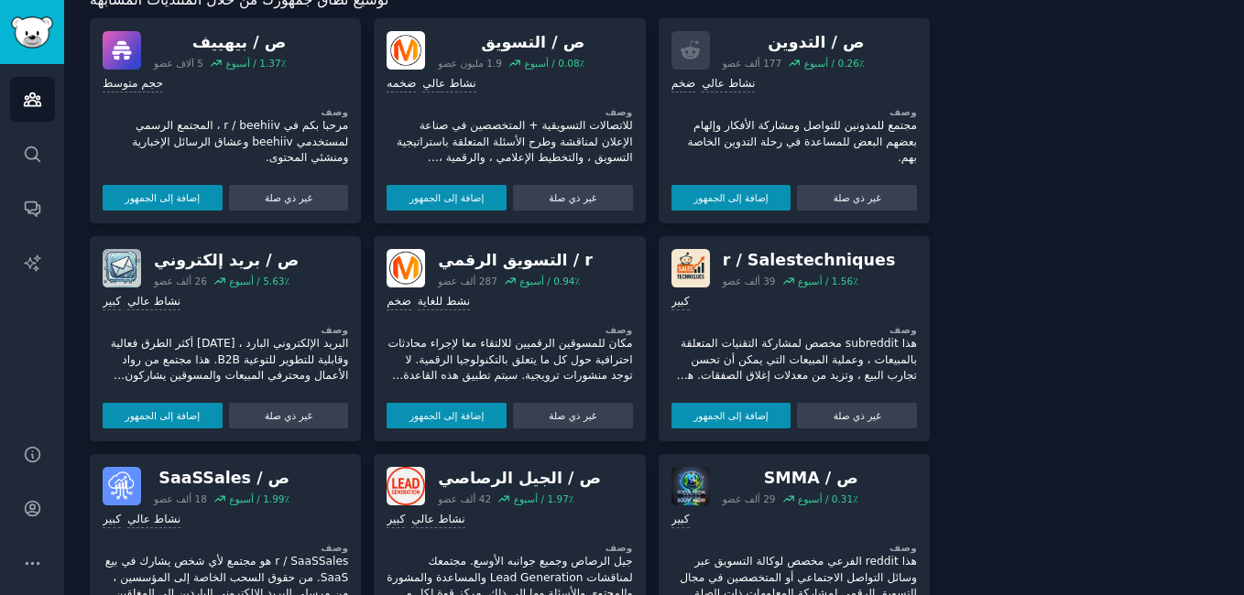
scroll to position [518, 0]
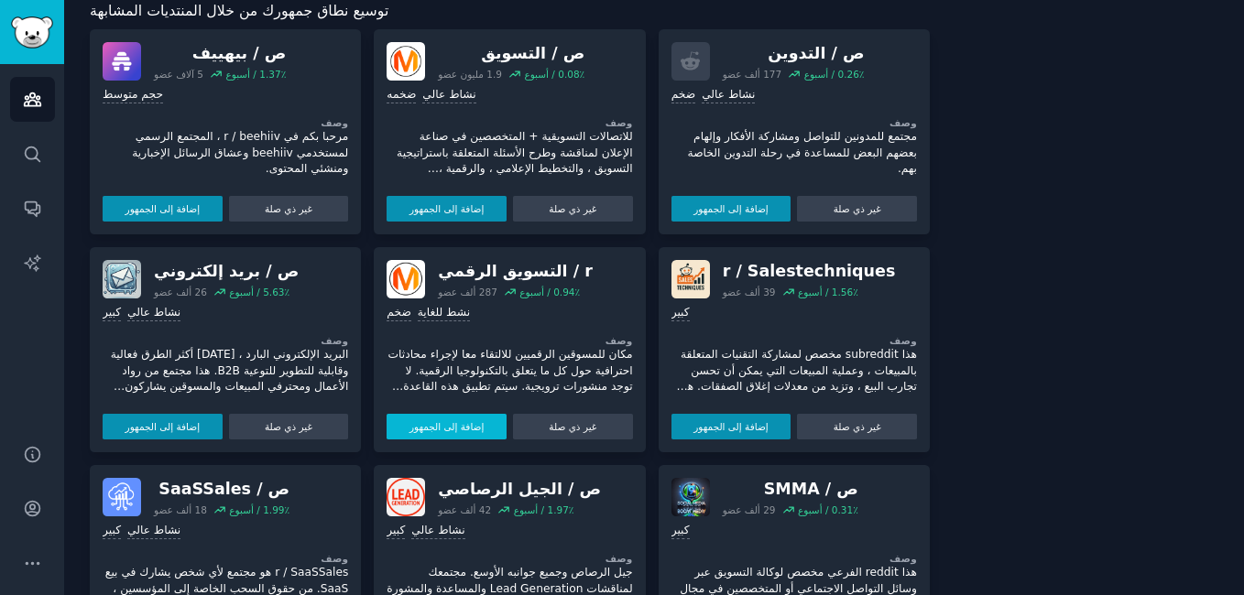
click at [463, 414] on button "إضافة إلى الجمهور" at bounding box center [447, 427] width 120 height 26
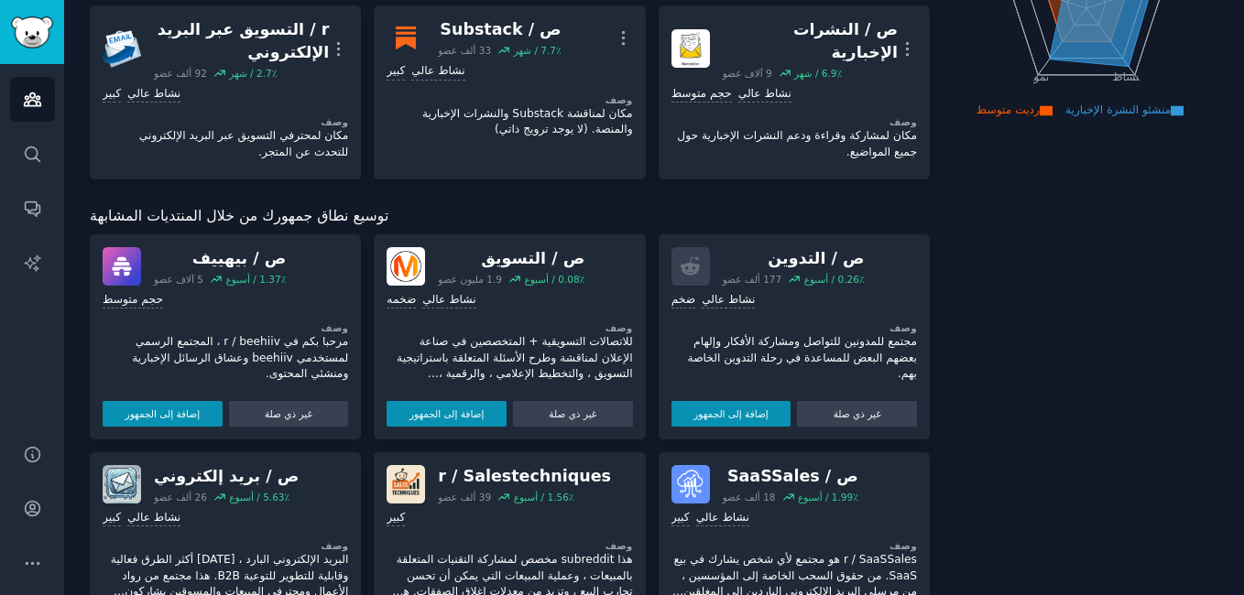
scroll to position [306, 0]
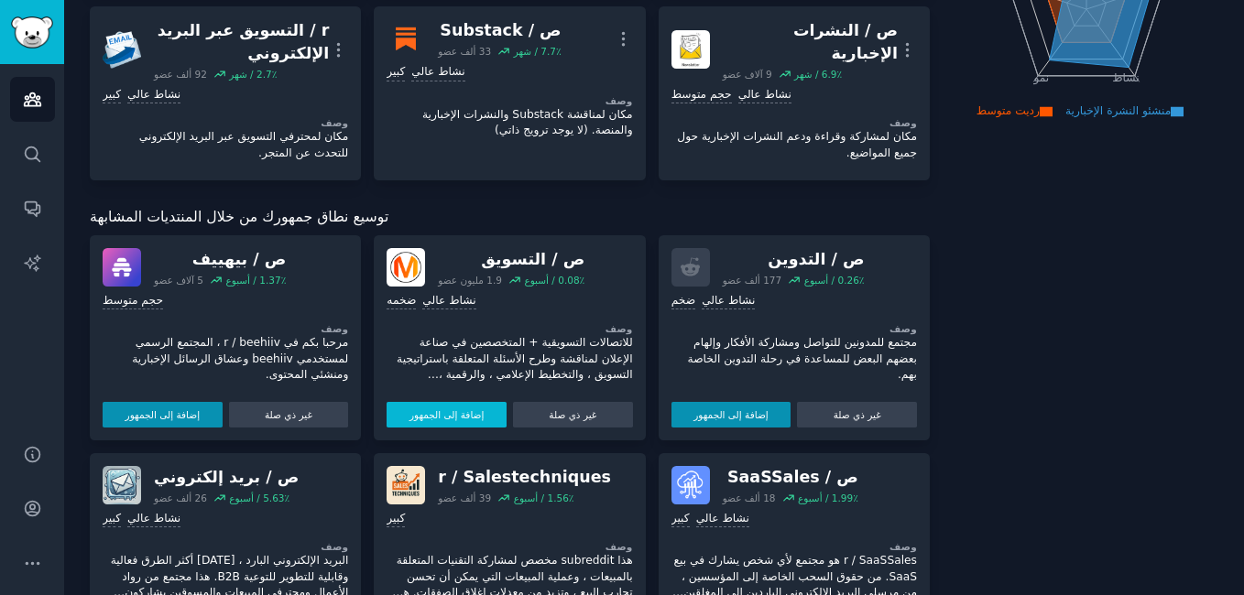
click at [465, 420] on button "إضافة إلى الجمهور" at bounding box center [447, 415] width 120 height 26
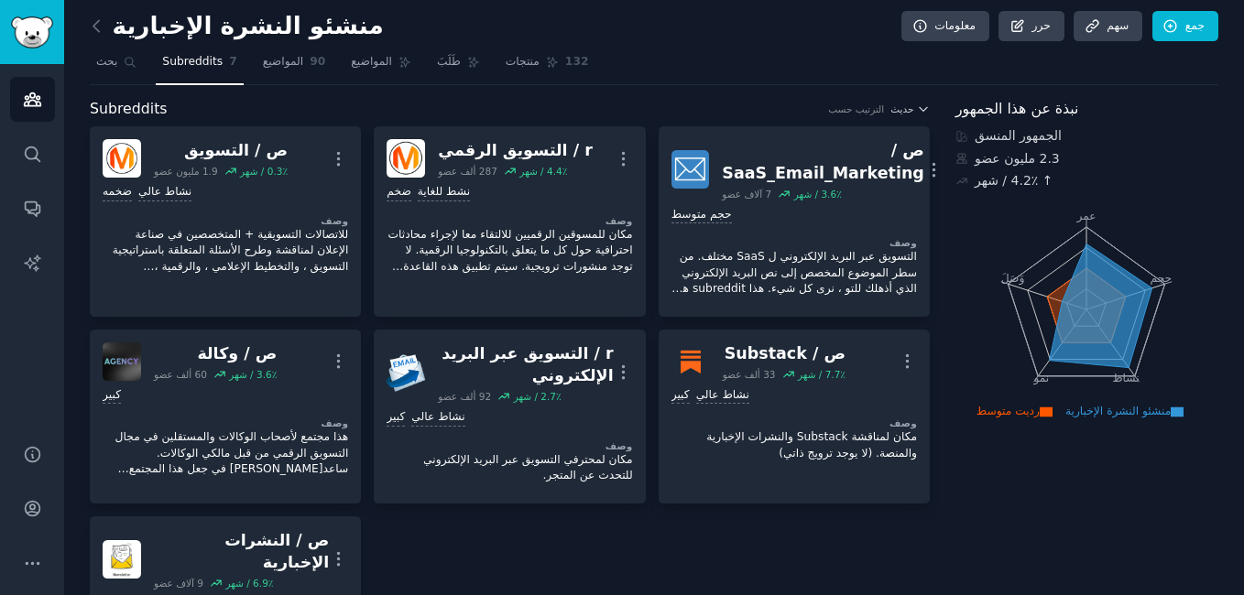
scroll to position [0, 0]
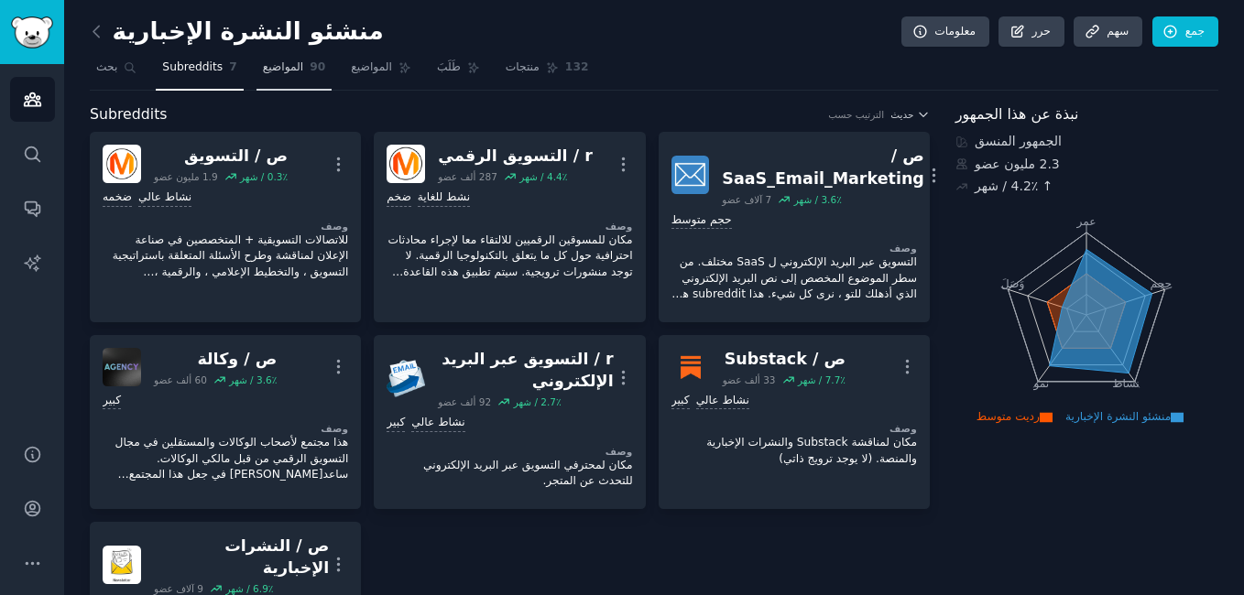
click at [293, 70] on span "المواضيع" at bounding box center [283, 68] width 41 height 16
click at [286, 83] on link "المواضيع 90" at bounding box center [294, 72] width 76 height 38
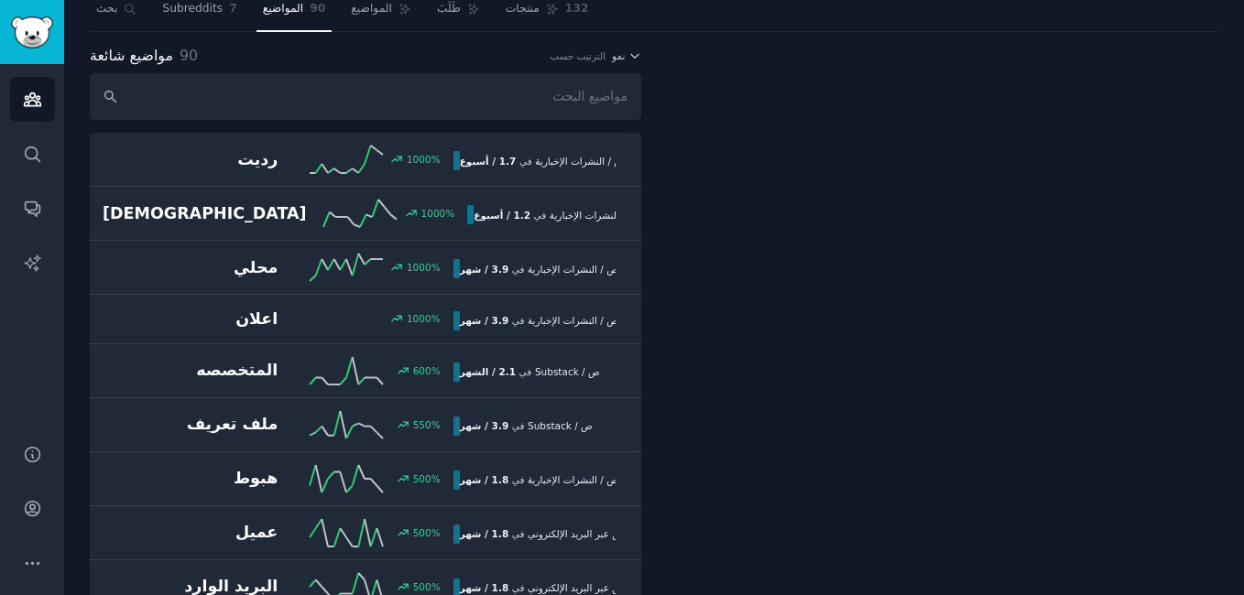
scroll to position [60, 0]
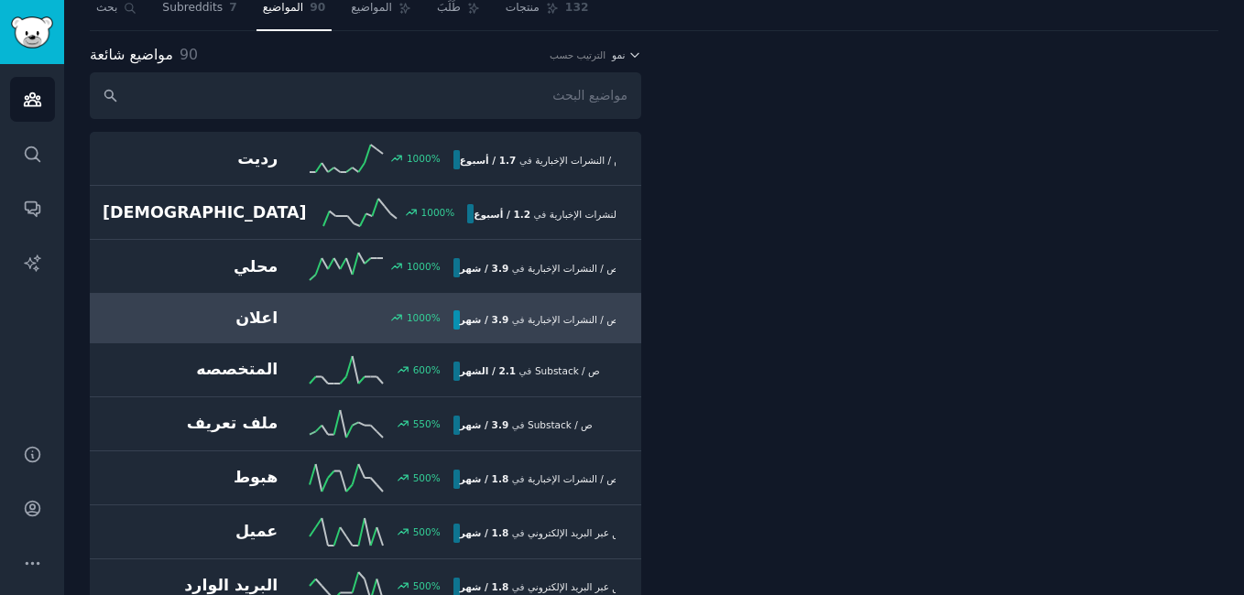
click at [587, 314] on span "ص / النشرات الإخبارية" at bounding box center [573, 319] width 91 height 11
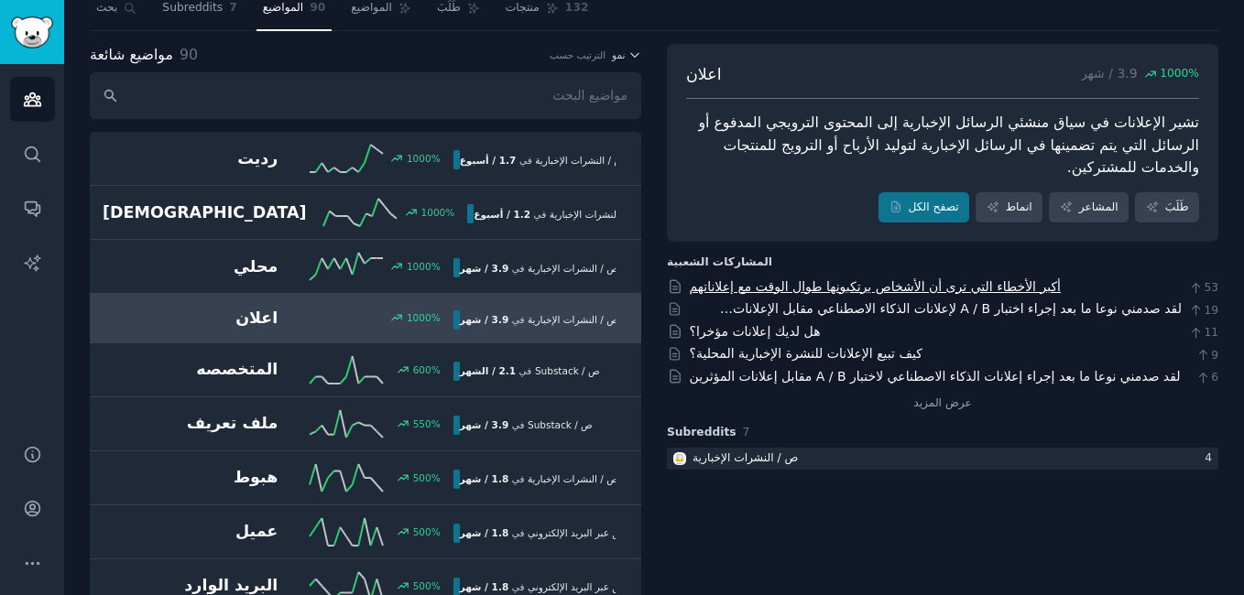
click at [841, 290] on link "أكبر الأخطاء التي ترى أن الأشخاص يرتكبونها طوال الوقت مع إعلاناتهم" at bounding box center [875, 286] width 371 height 15
click at [784, 330] on link "هل لديك إعلانات مؤخرا؟" at bounding box center [755, 331] width 131 height 15
click at [99, 19] on link "بحث" at bounding box center [116, 13] width 53 height 38
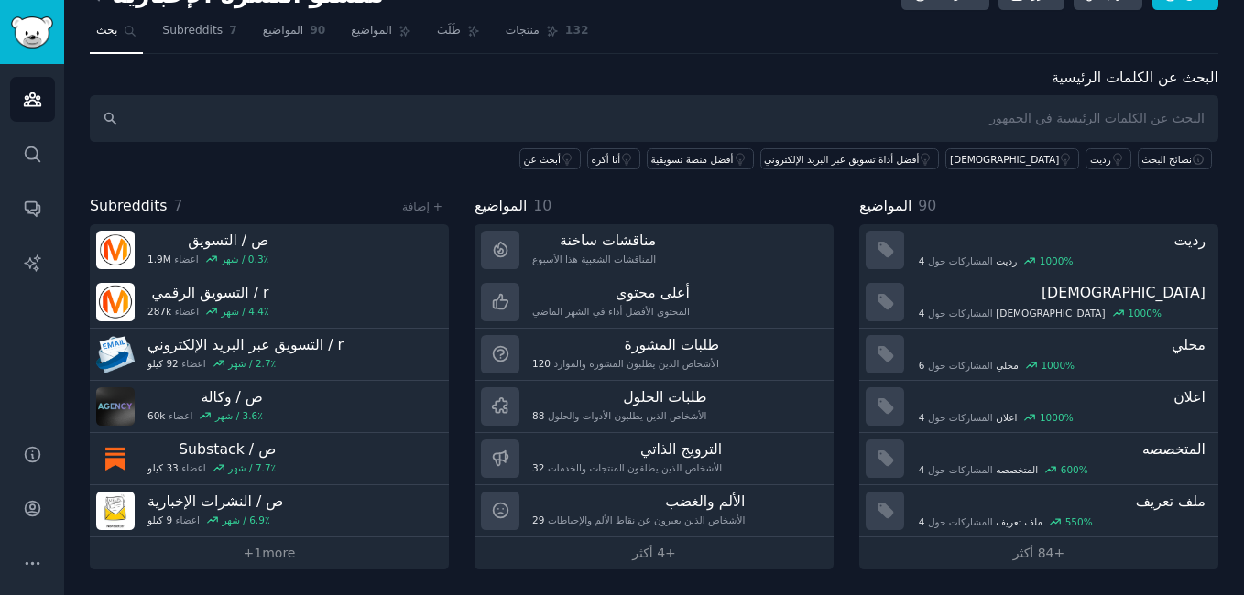
scroll to position [37, 0]
click at [294, 561] on link "+ 1 أكثر" at bounding box center [269, 554] width 359 height 32
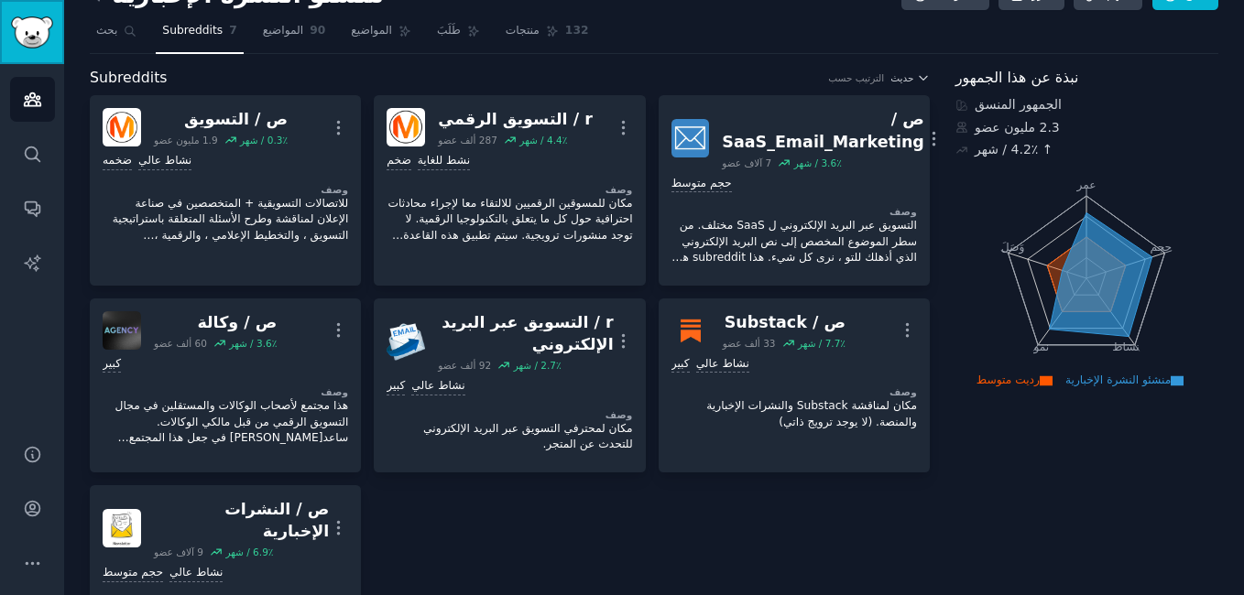
click at [11, 43] on img "الشريط الجانبي" at bounding box center [32, 32] width 42 height 32
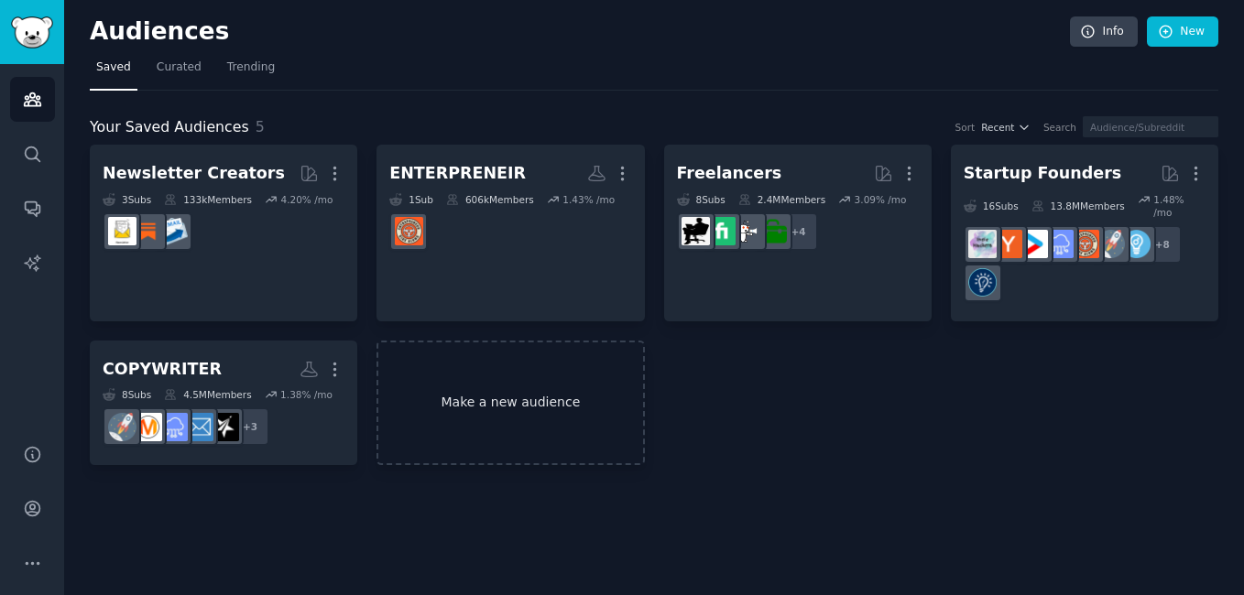
click at [594, 398] on link "Make a new audience" at bounding box center [509, 403] width 267 height 125
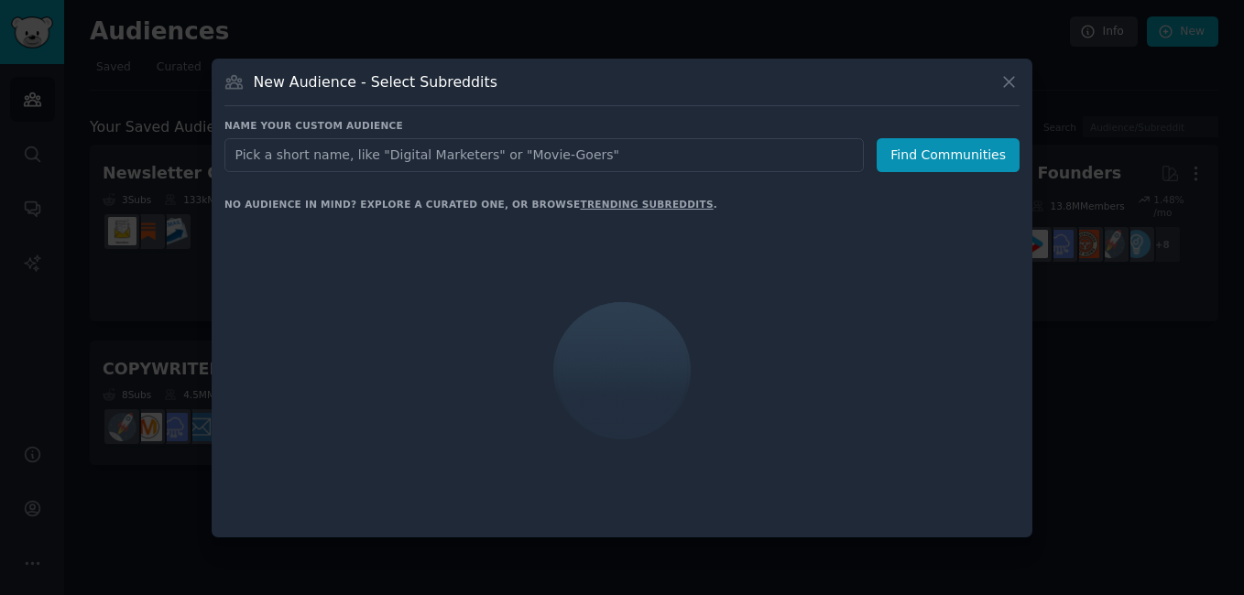
click at [469, 158] on input "text" at bounding box center [543, 155] width 639 height 34
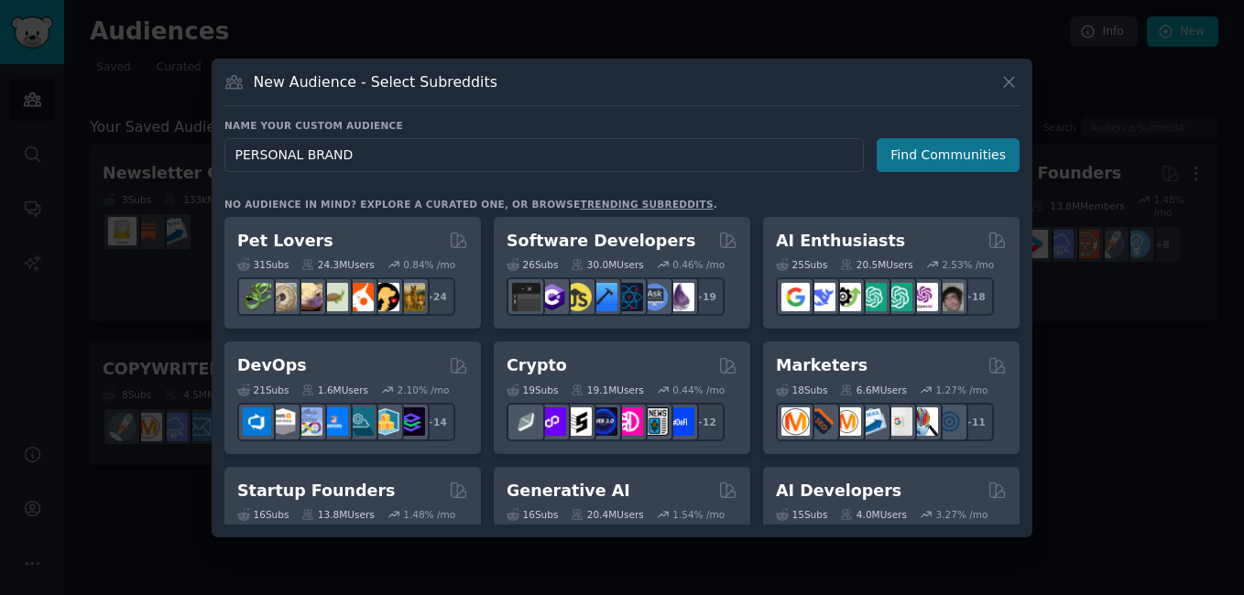
type input "PERSONAL BRAND"
click at [959, 146] on button "Find Communities" at bounding box center [948, 155] width 143 height 34
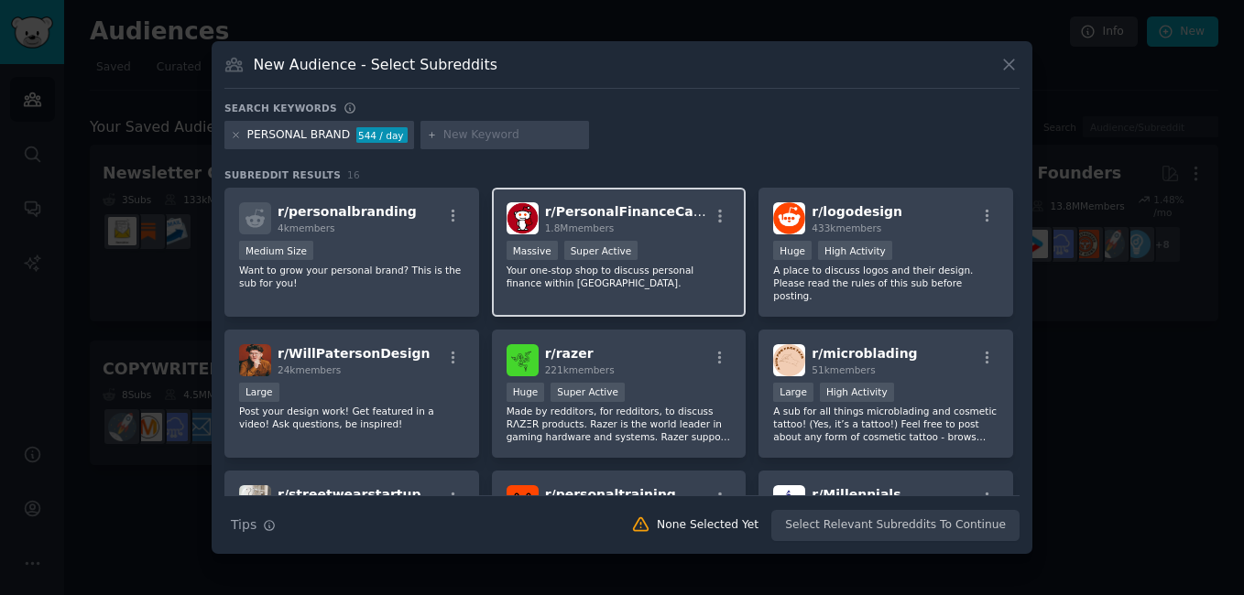
click at [558, 280] on p "Your one-stop shop to discuss personal finance within [GEOGRAPHIC_DATA]." at bounding box center [619, 277] width 225 height 26
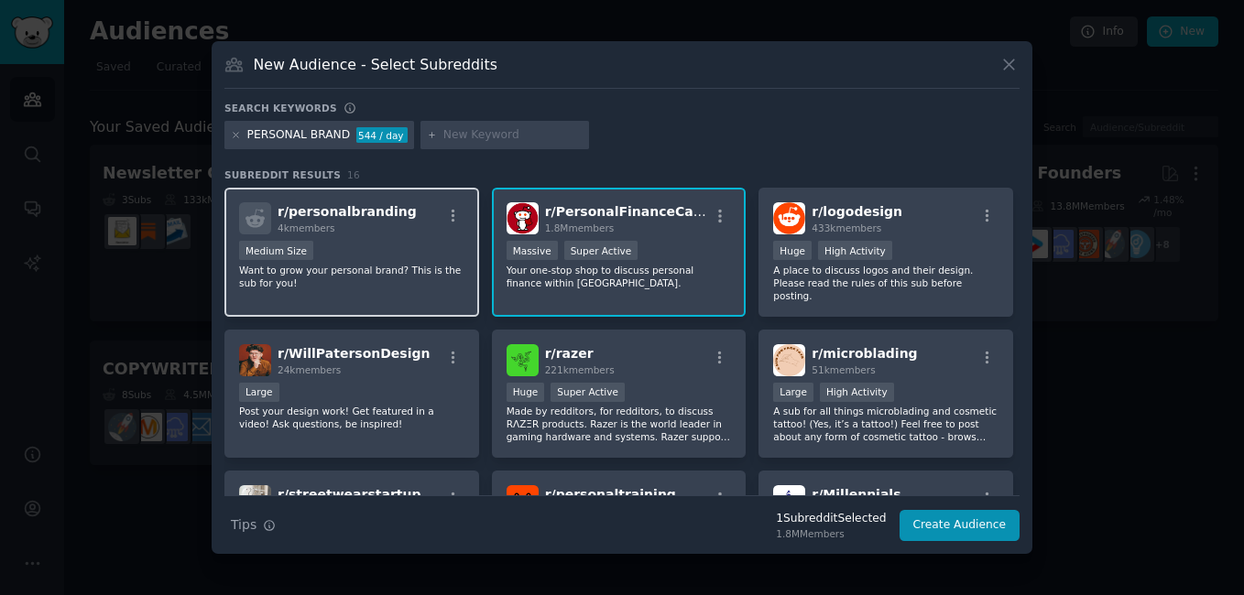
click at [349, 257] on div "Medium Size" at bounding box center [351, 252] width 225 height 23
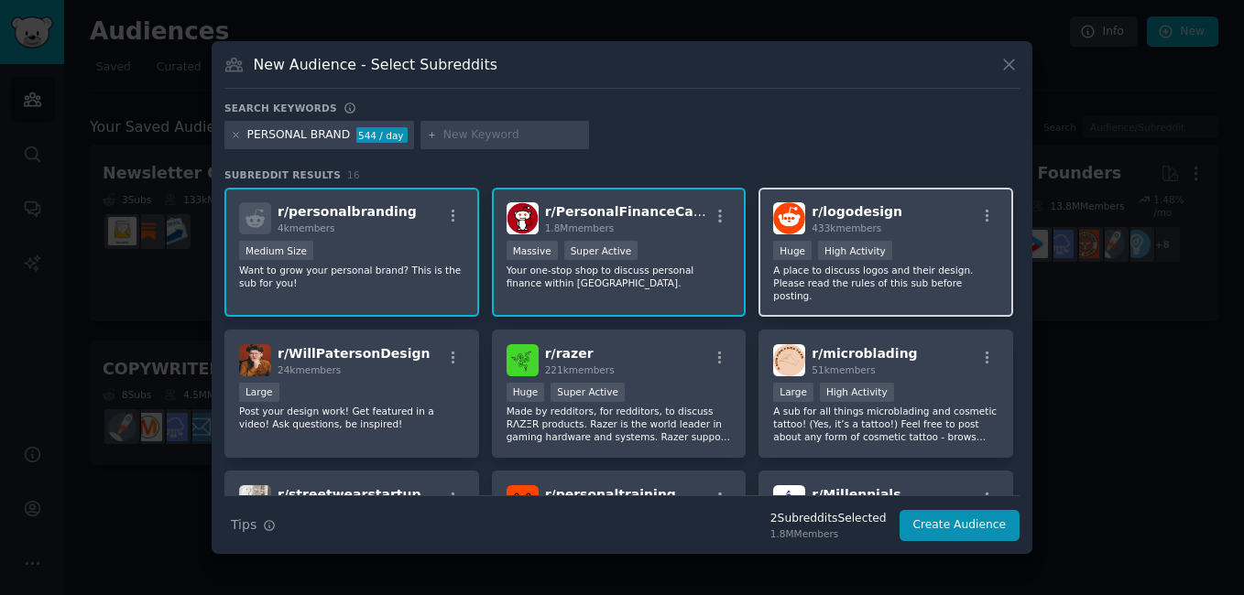
click at [923, 268] on p "A place to discuss logos and their design. Please read the rules of this sub be…" at bounding box center [885, 283] width 225 height 38
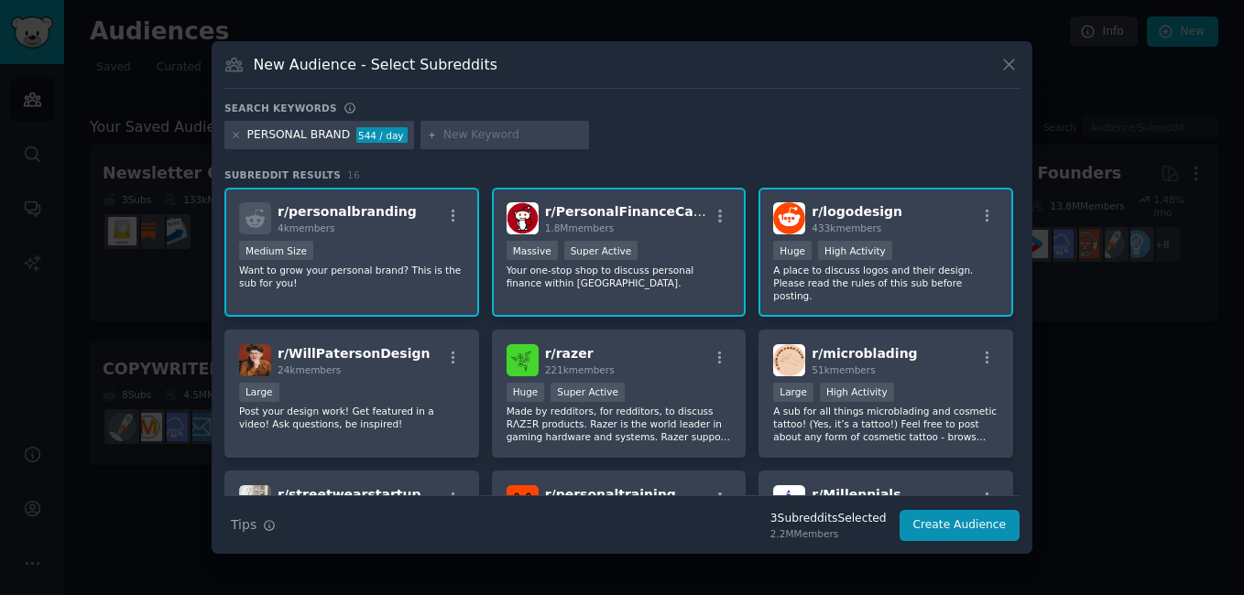
click at [893, 279] on p "A place to discuss logos and their design. Please read the rules of this sub be…" at bounding box center [885, 283] width 225 height 38
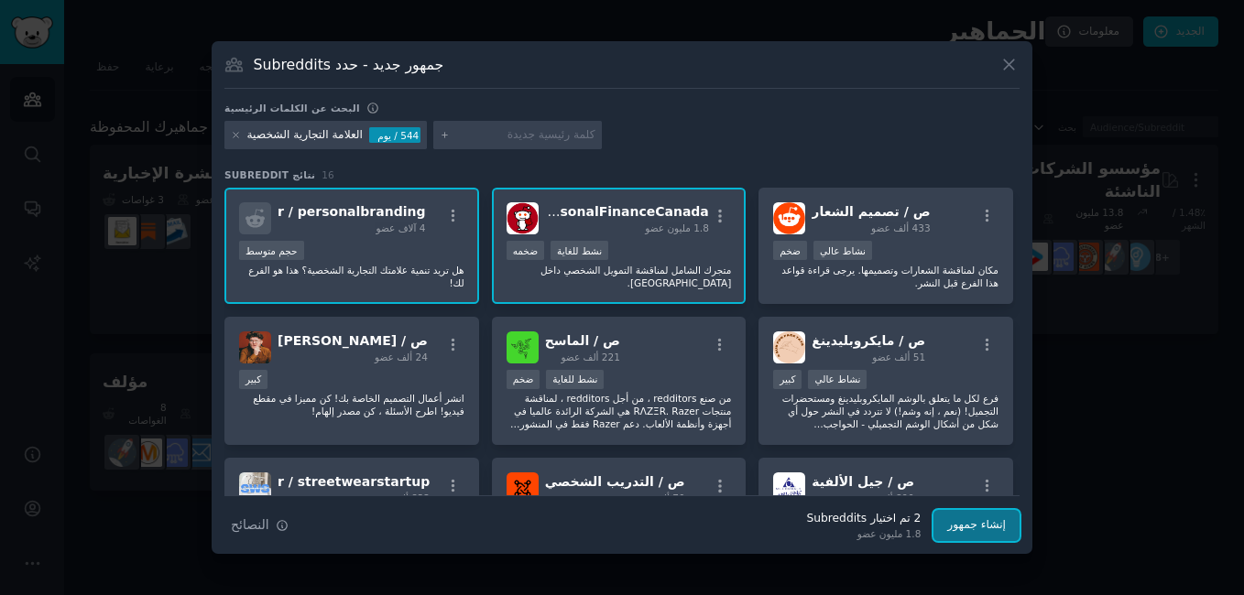
click at [975, 527] on button "إنشاء جمهور" at bounding box center [976, 525] width 86 height 31
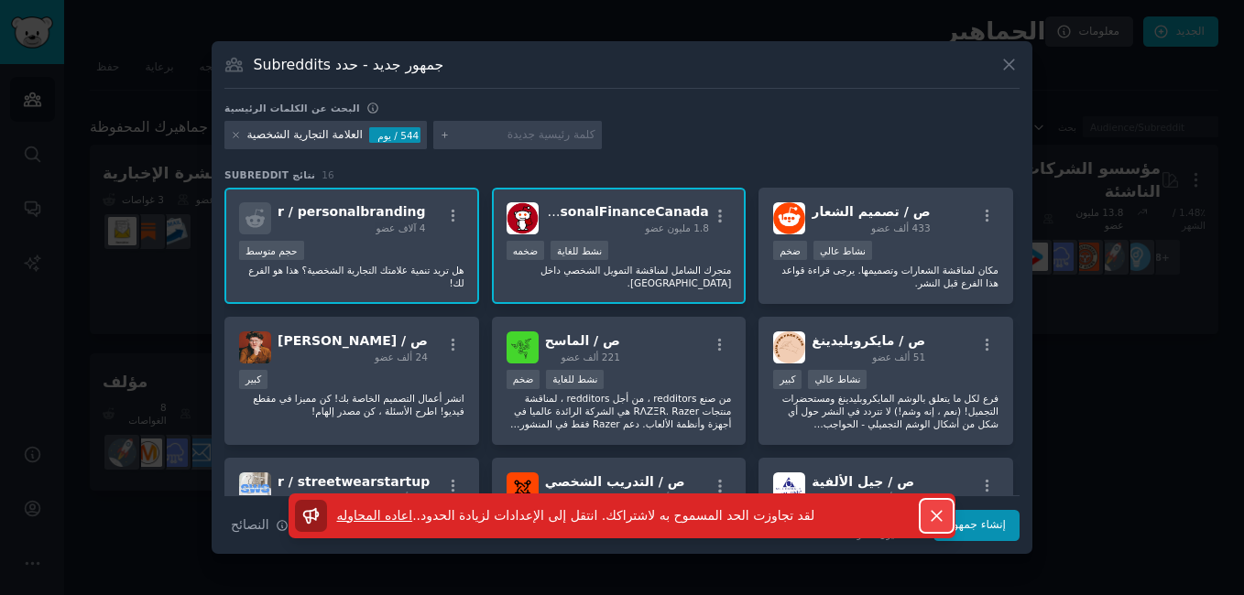
click at [936, 516] on icon "button" at bounding box center [936, 516] width 10 height 10
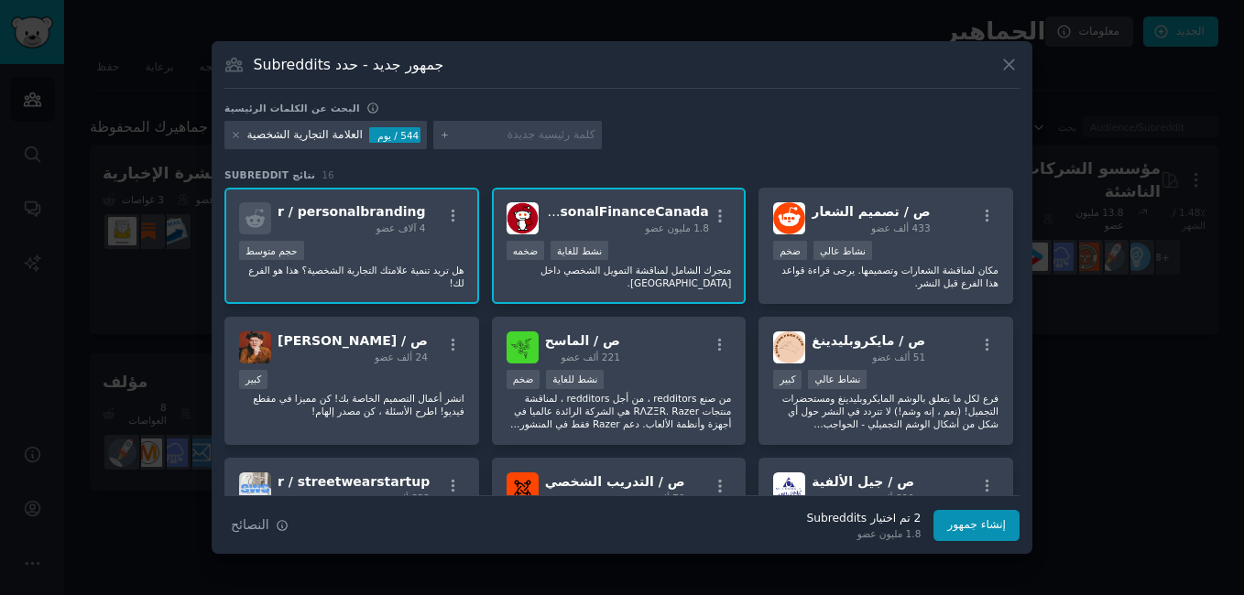
click at [1020, 72] on div "جمهور جديد - حدد Subreddits البحث عن الكلمات الرئيسية العلامة التجارية الشخصية …" at bounding box center [622, 298] width 821 height 514
click at [578, 233] on div "1.8 مليون عضو" at bounding box center [627, 228] width 164 height 13
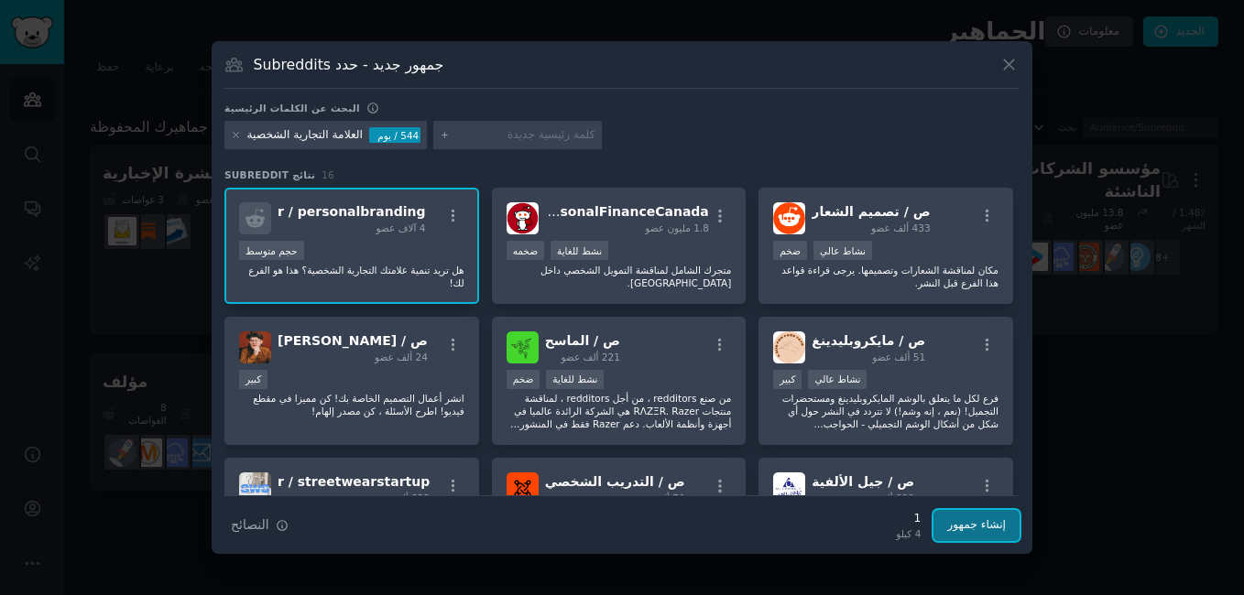
click at [984, 520] on button "إنشاء جمهور" at bounding box center [976, 525] width 86 height 31
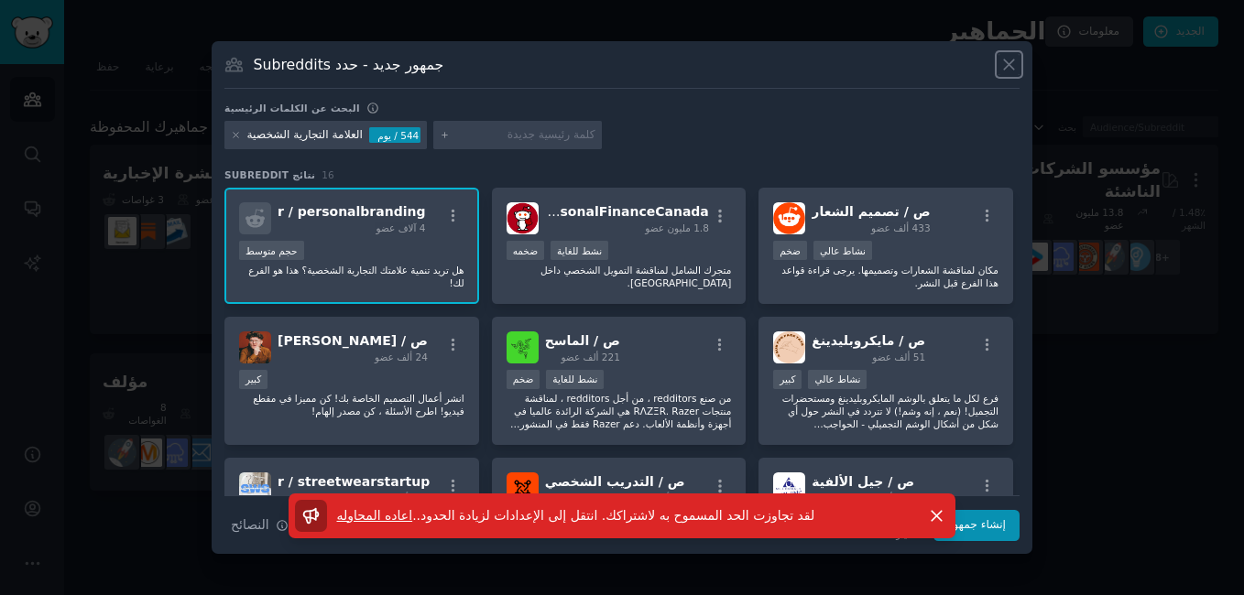
click at [1013, 70] on icon at bounding box center [1008, 64] width 19 height 19
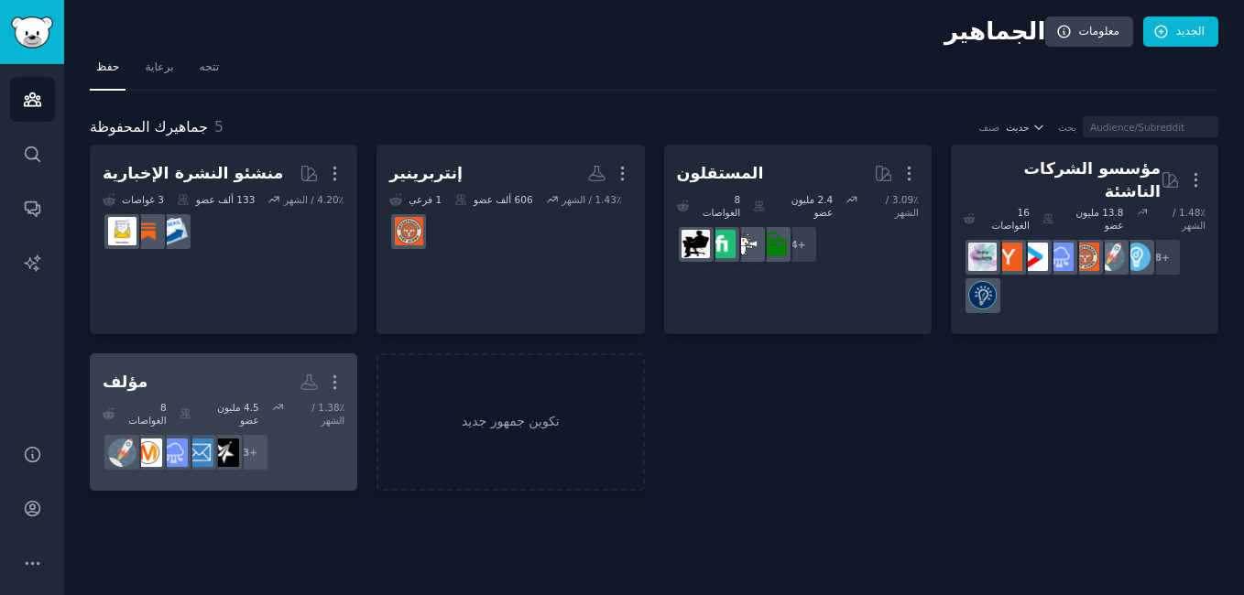
click at [174, 401] on div "8 الغواصات 4.5 مليون عضو 1.38٪ / الشهر" at bounding box center [224, 414] width 242 height 26
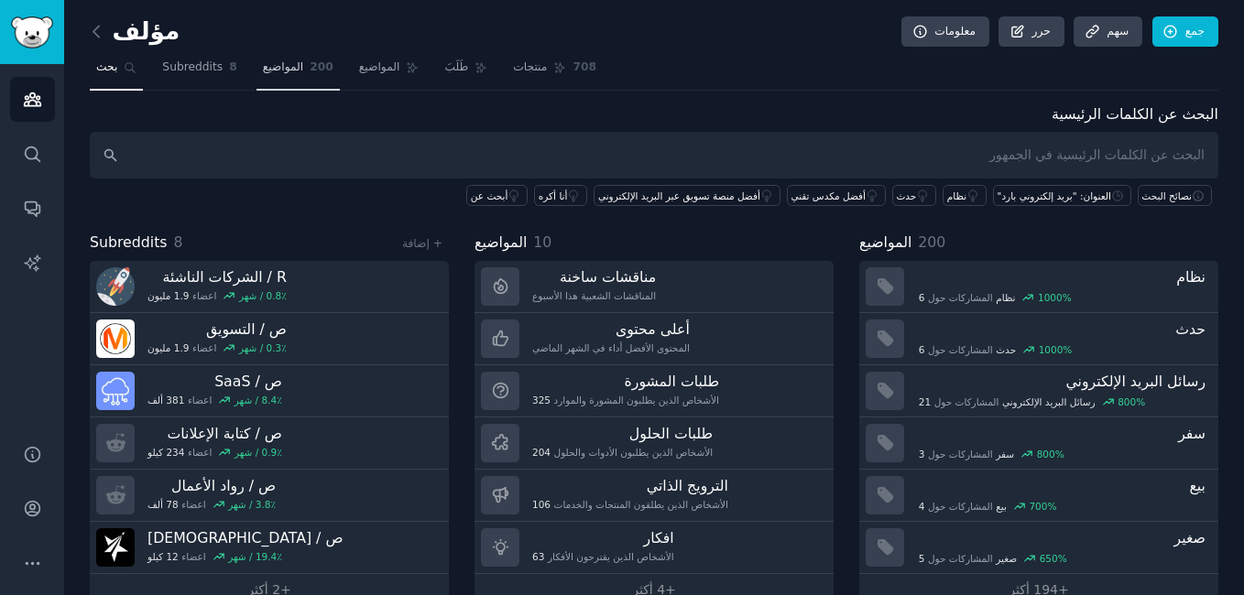
click at [275, 67] on span "المواضيع" at bounding box center [283, 68] width 41 height 16
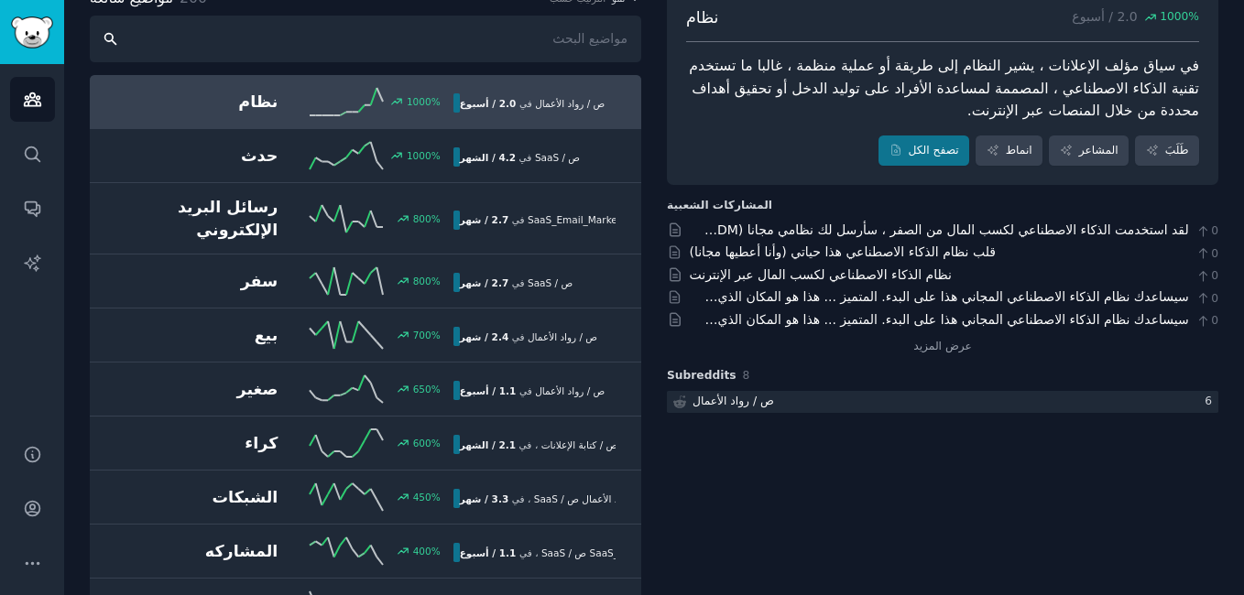
scroll to position [124, 0]
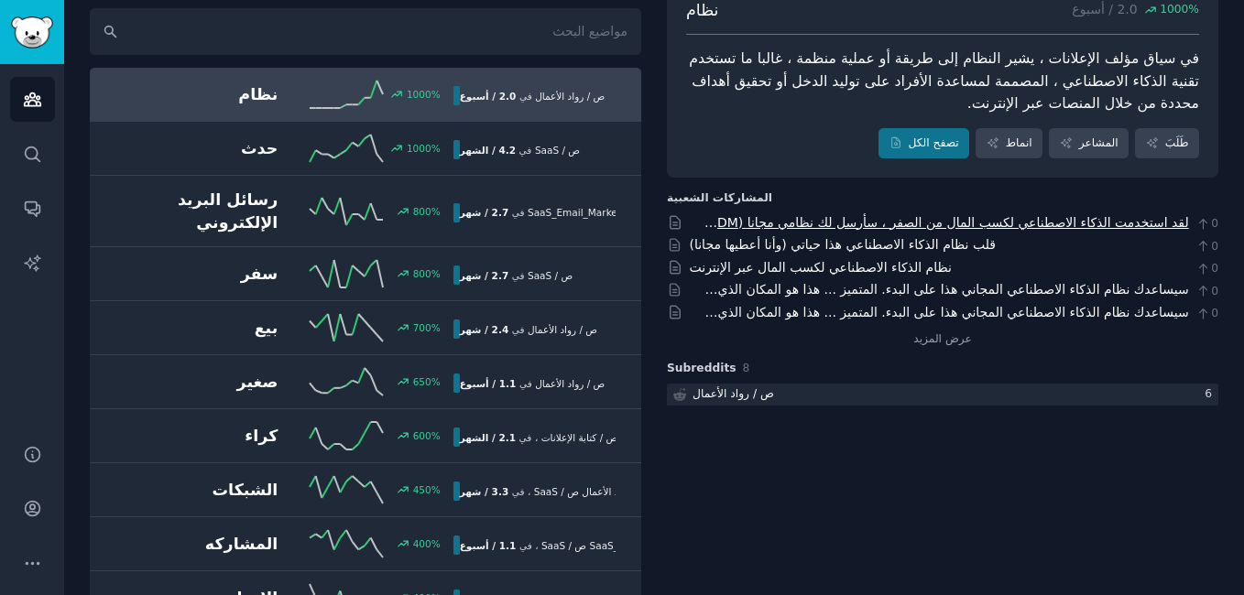
click at [799, 222] on link "لقد استخدمت الذكاء الاصطناعي لكسب المال من الصفر ، سأرسل لك نظامي مجانا (DM فقط)" at bounding box center [946, 232] width 485 height 34
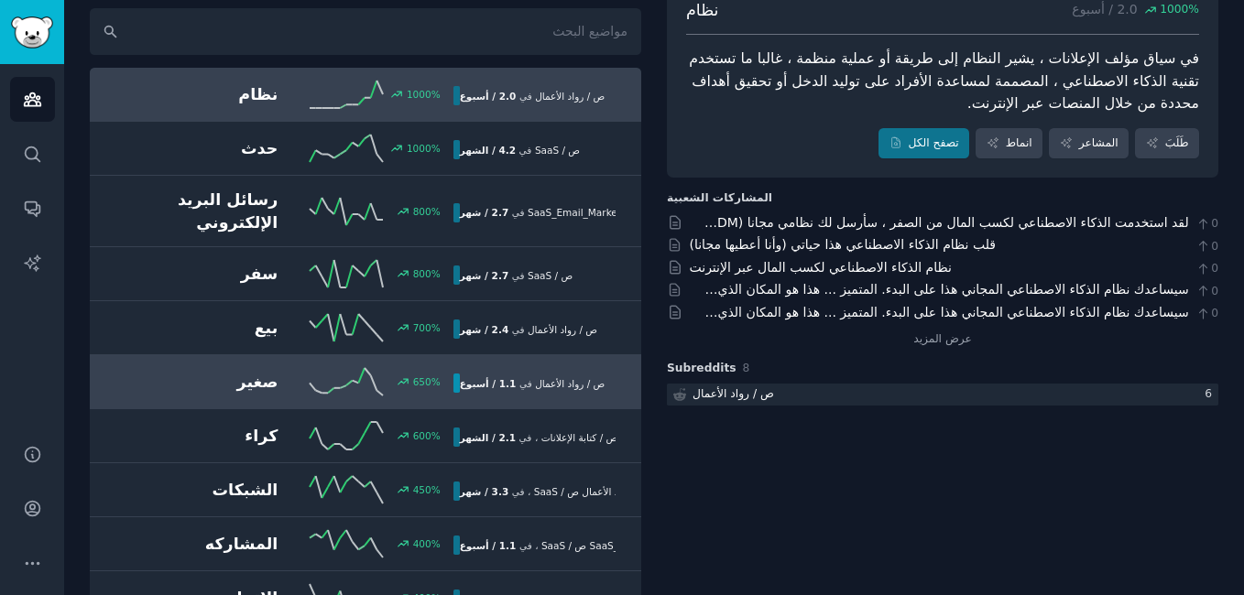
click at [535, 378] on span "ص / رواد الأعمال" at bounding box center [570, 383] width 70 height 11
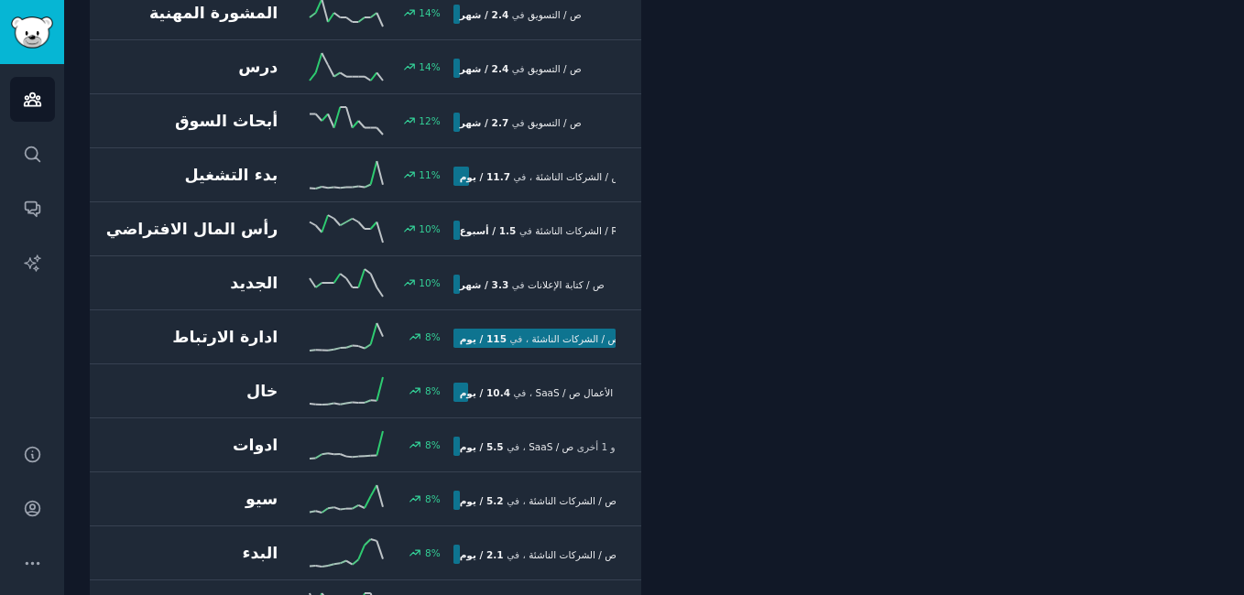
scroll to position [6042, 0]
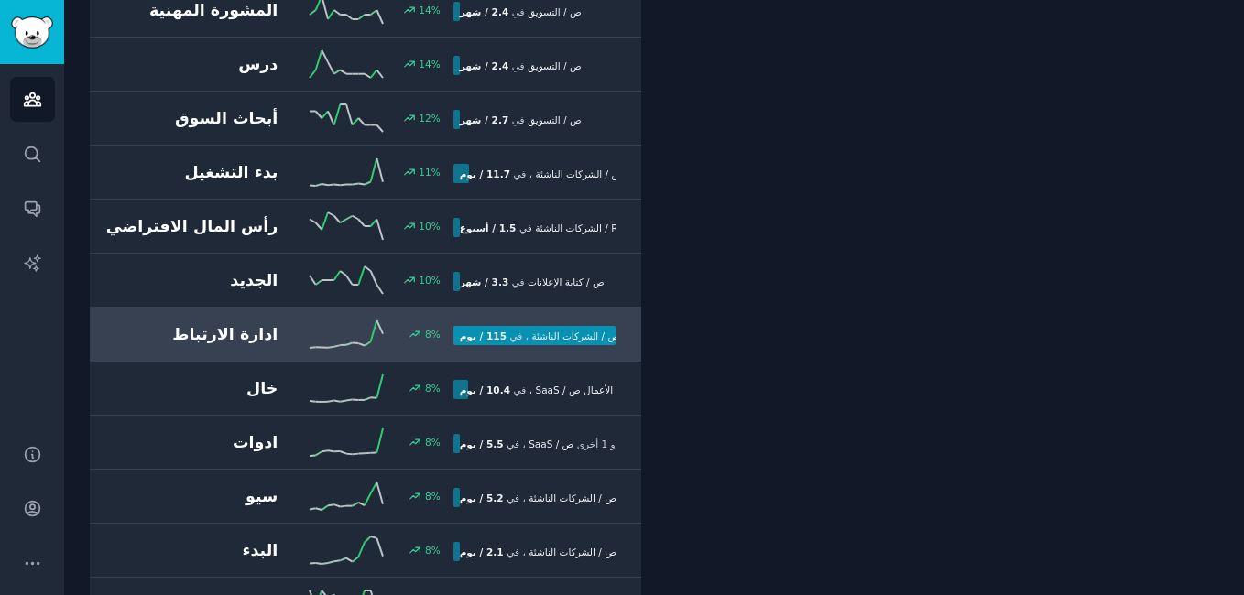
click at [212, 323] on h2 "ادارة الارتباط" at bounding box center [190, 334] width 175 height 23
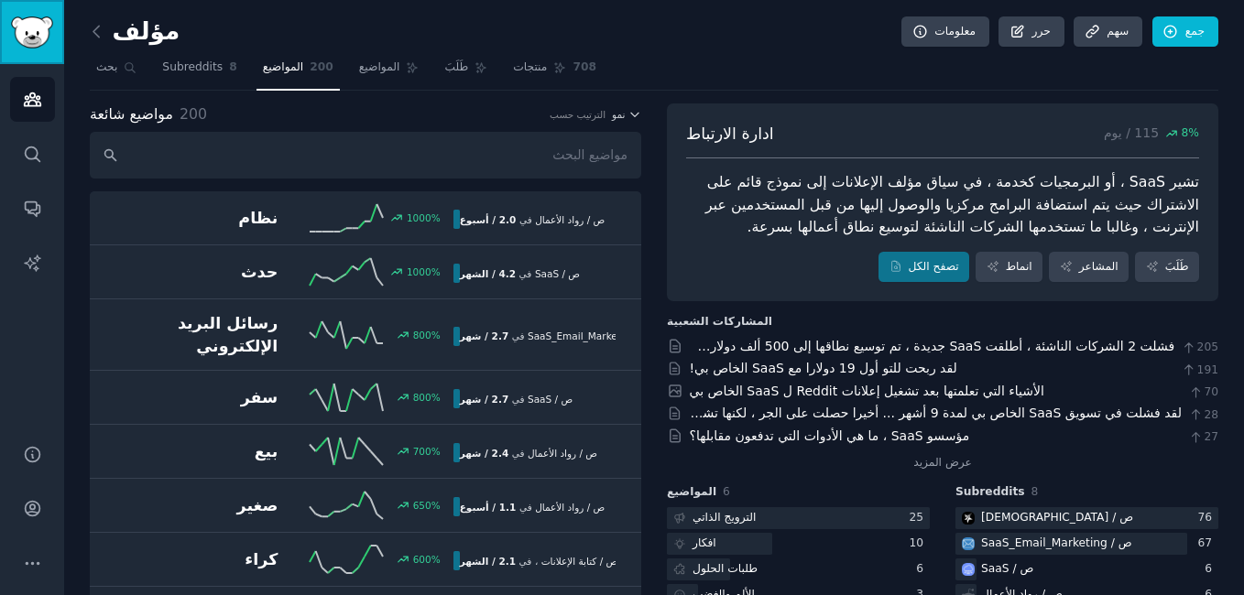
click at [45, 32] on img "الشريط الجانبي" at bounding box center [32, 32] width 42 height 32
